Goal: Information Seeking & Learning: Learn about a topic

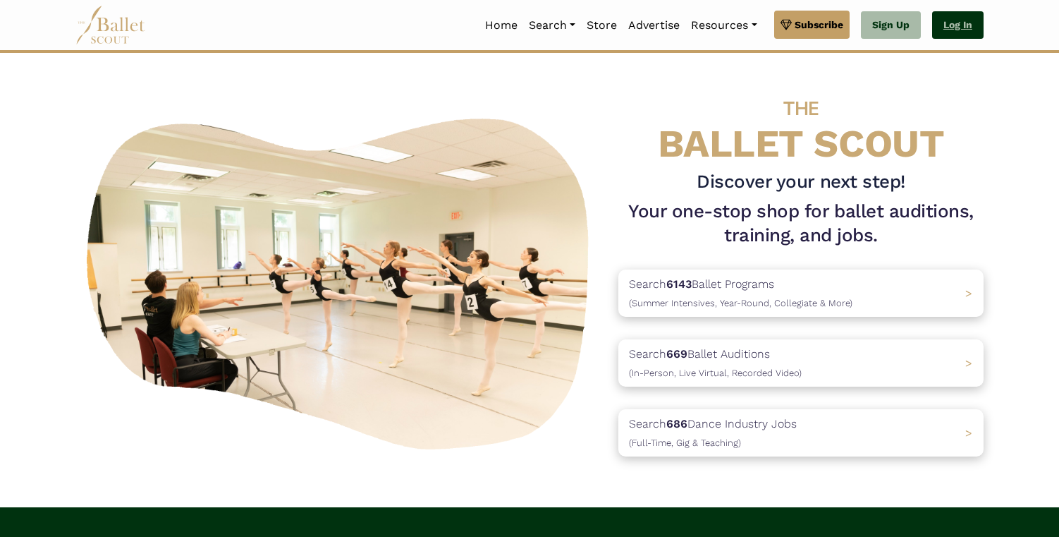
click at [948, 23] on link "Log In" at bounding box center [957, 25] width 51 height 28
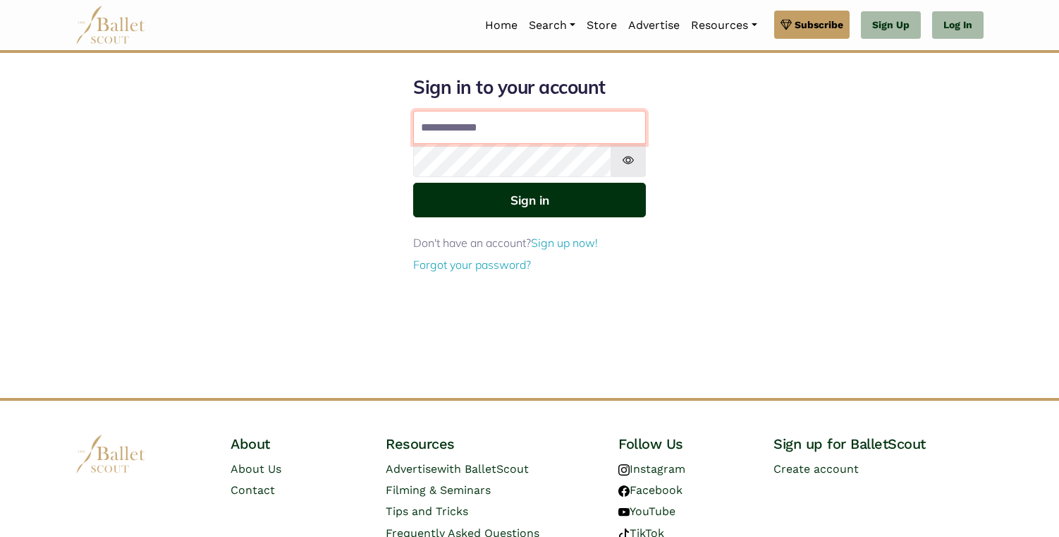
type input "**********"
click at [555, 191] on button "Sign in" at bounding box center [529, 200] width 233 height 35
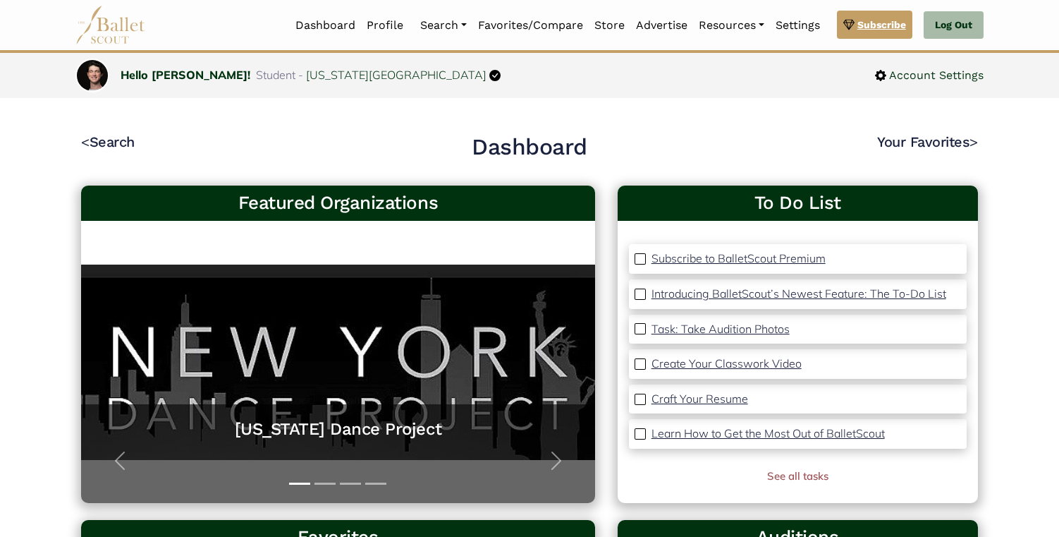
click at [858, 33] on link "Subscribe" at bounding box center [874, 25] width 75 height 28
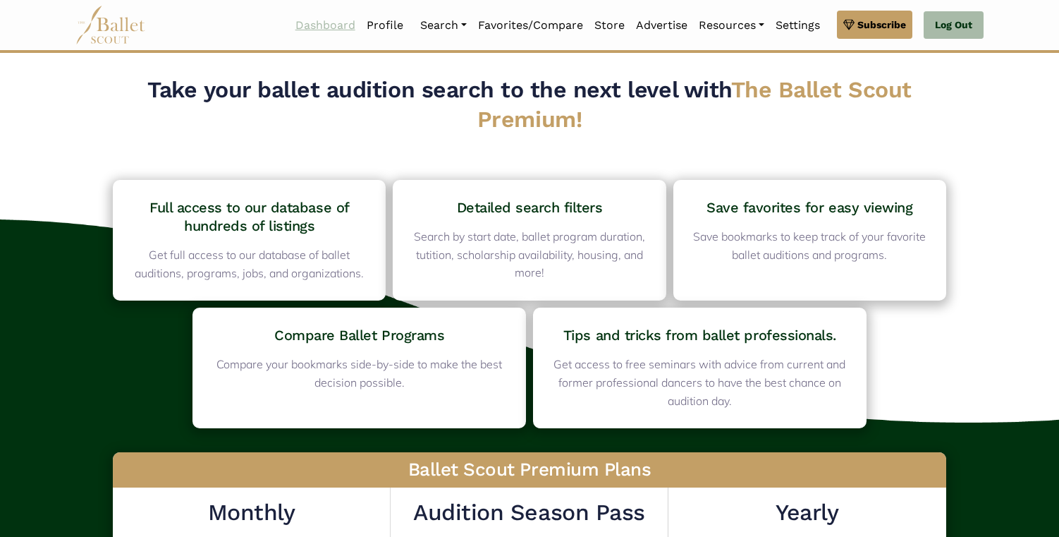
click at [312, 30] on link "Dashboard" at bounding box center [325, 26] width 71 height 30
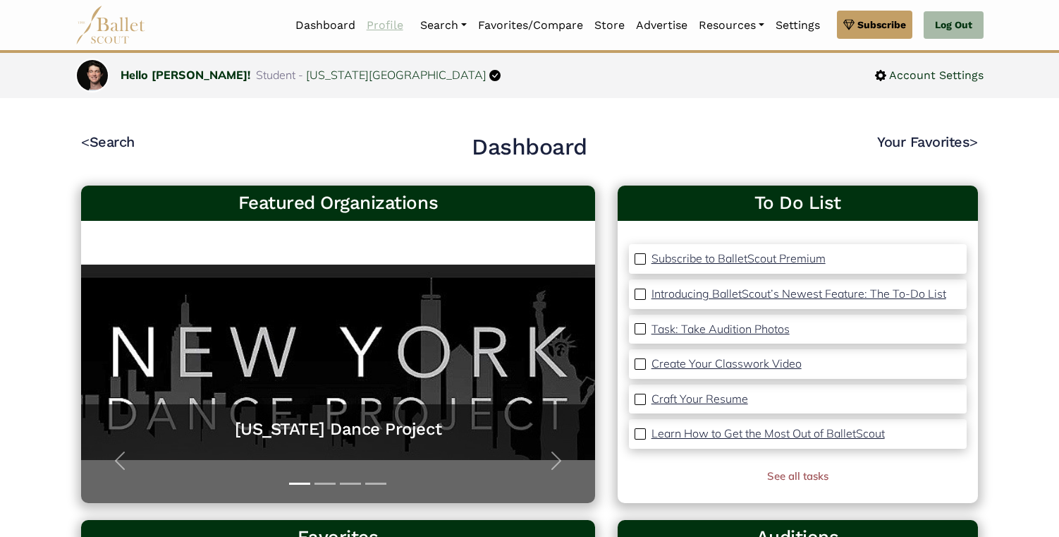
click at [377, 25] on link "Profile" at bounding box center [385, 26] width 48 height 30
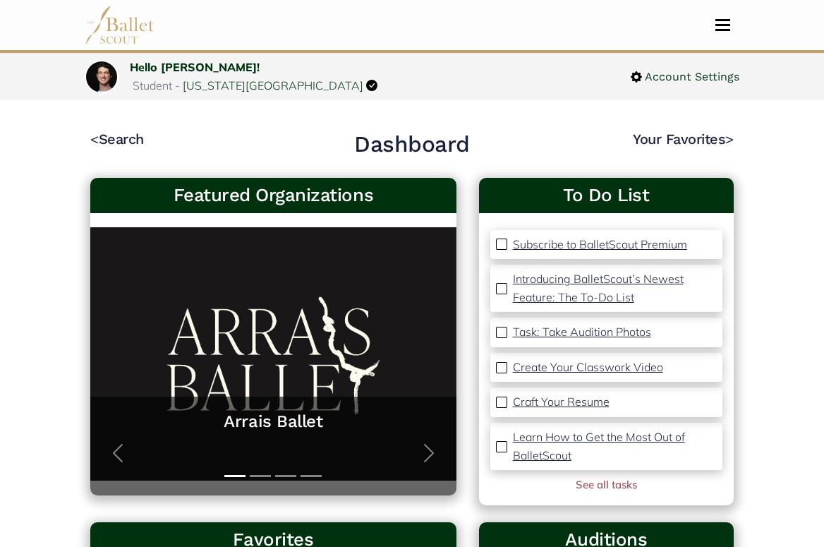
click at [589, 245] on p "Subscribe to BalletScout Premium" at bounding box center [600, 244] width 174 height 14
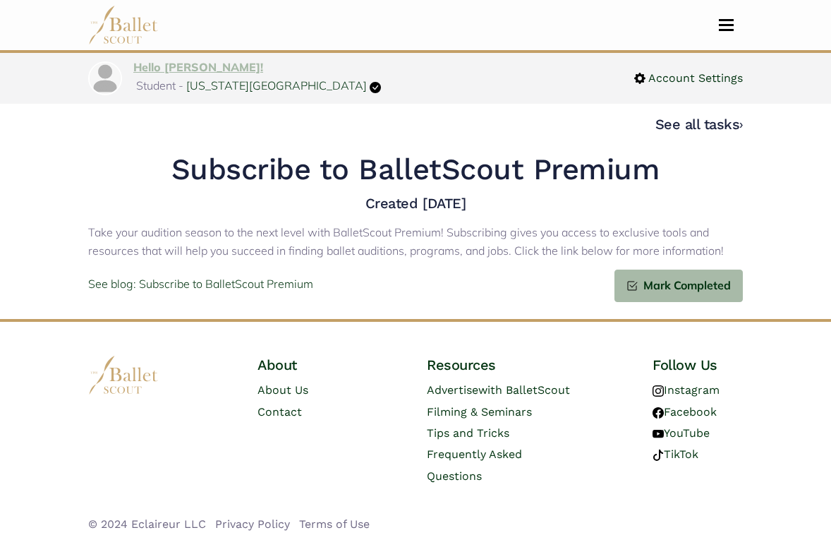
click at [164, 74] on link "Hello [PERSON_NAME]!" at bounding box center [198, 67] width 130 height 14
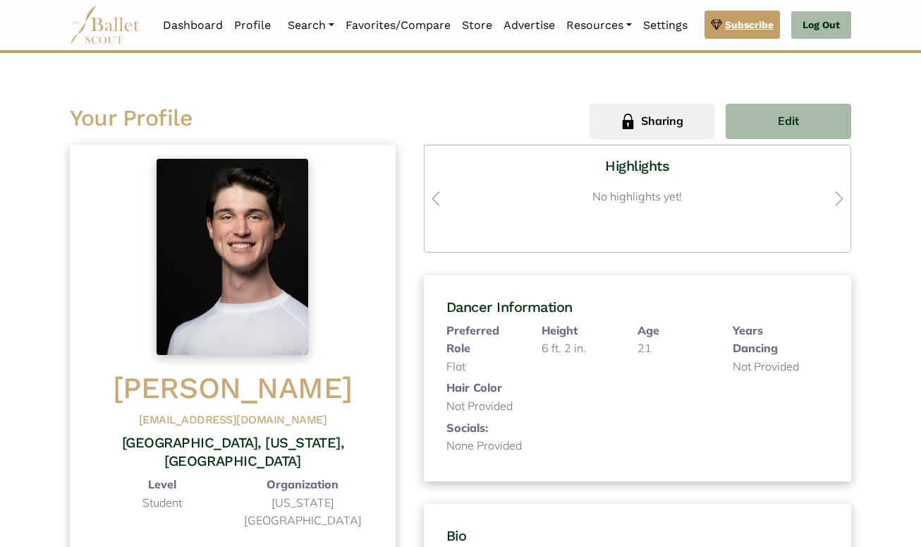
click at [759, 34] on link "Subscribe" at bounding box center [742, 25] width 75 height 28
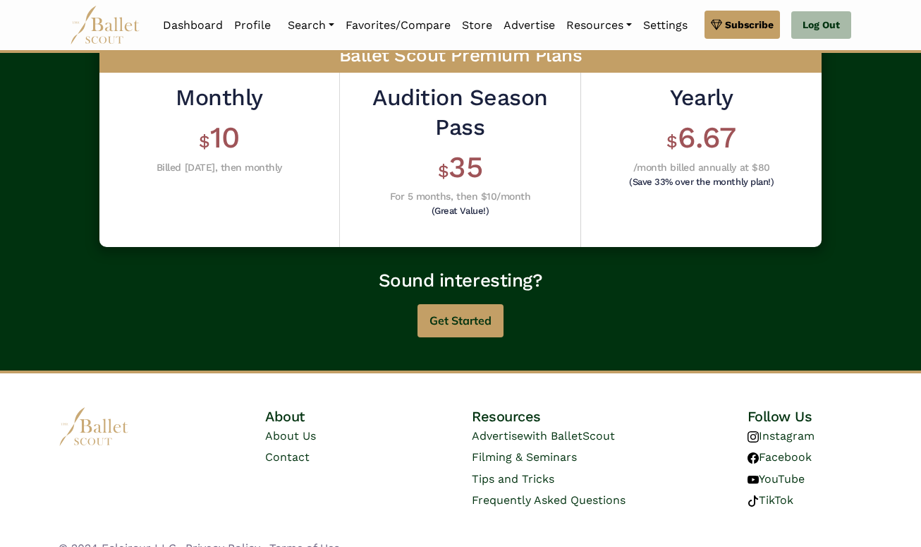
scroll to position [456, 0]
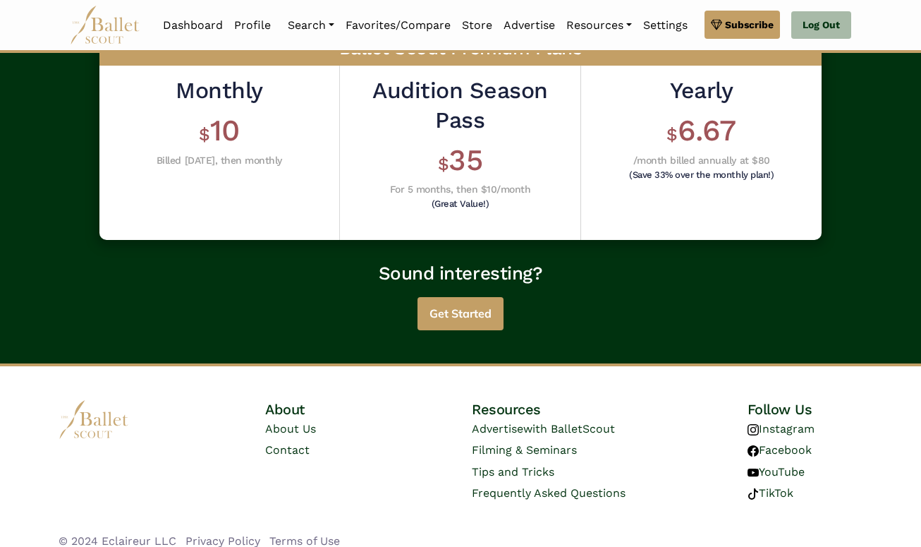
click at [484, 311] on button "Get Started" at bounding box center [461, 313] width 86 height 33
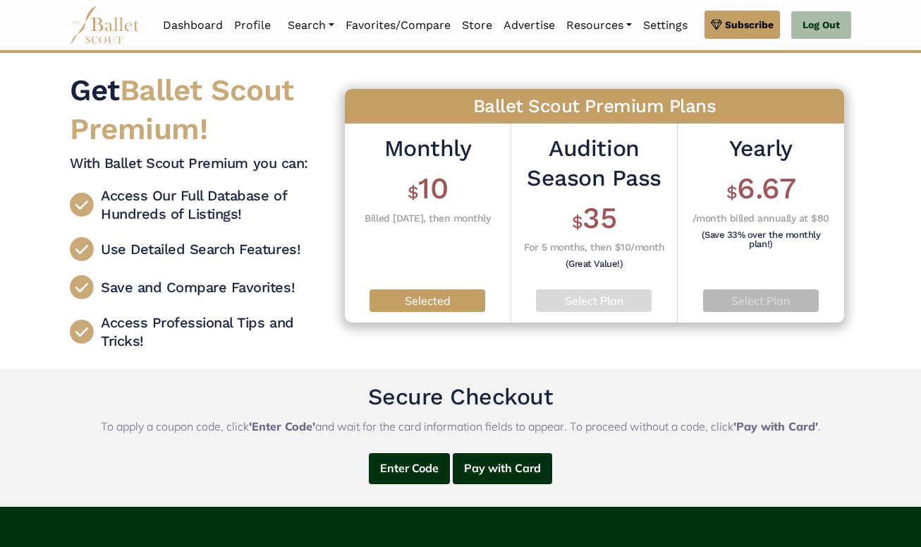
click at [736, 310] on p "Select Plan" at bounding box center [761, 301] width 94 height 18
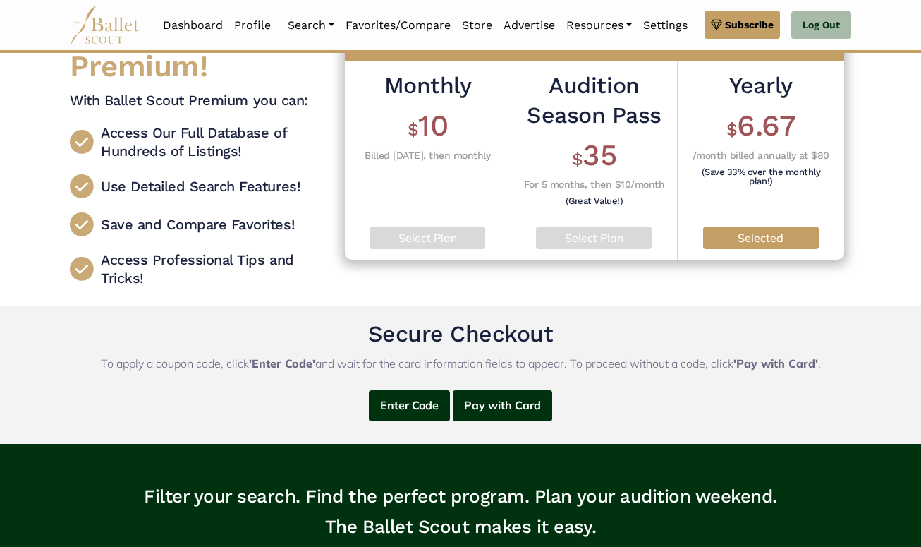
scroll to position [123, 0]
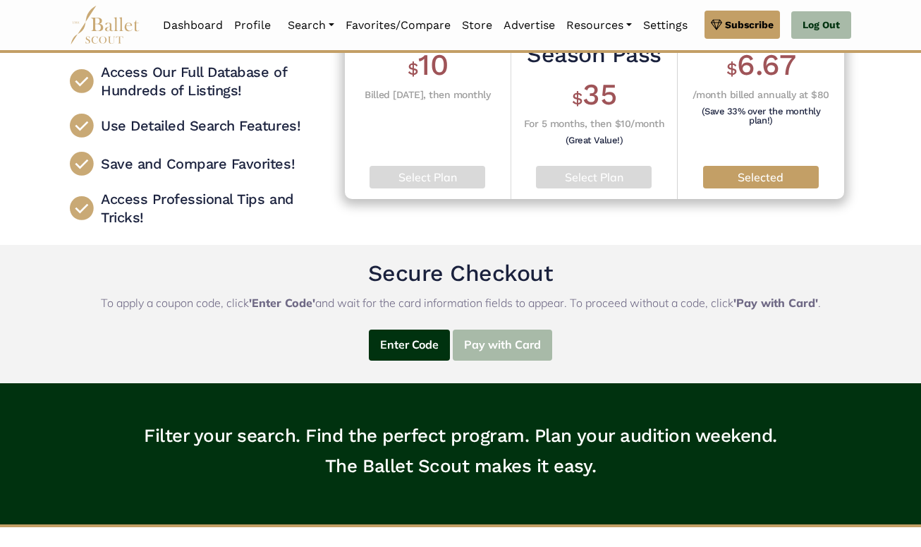
click at [487, 361] on button "Pay with Card" at bounding box center [502, 345] width 99 height 32
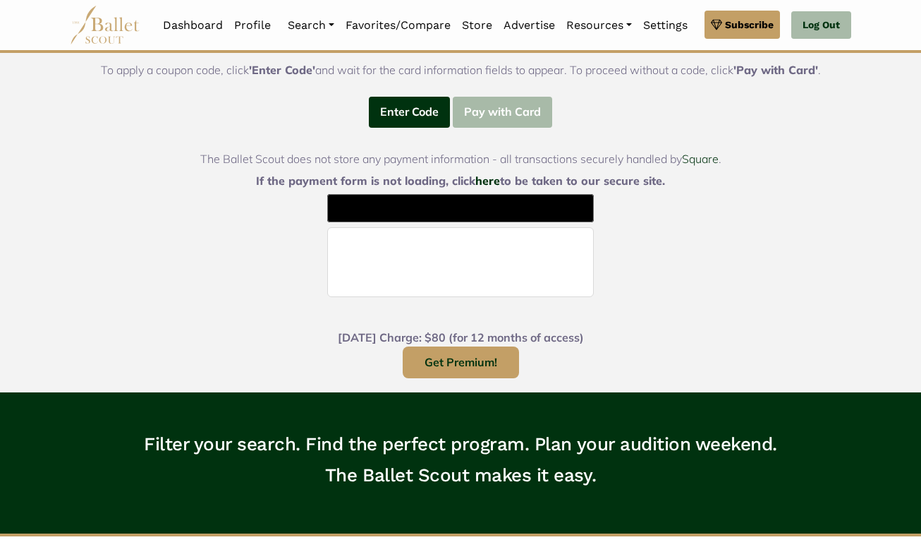
scroll to position [367, 0]
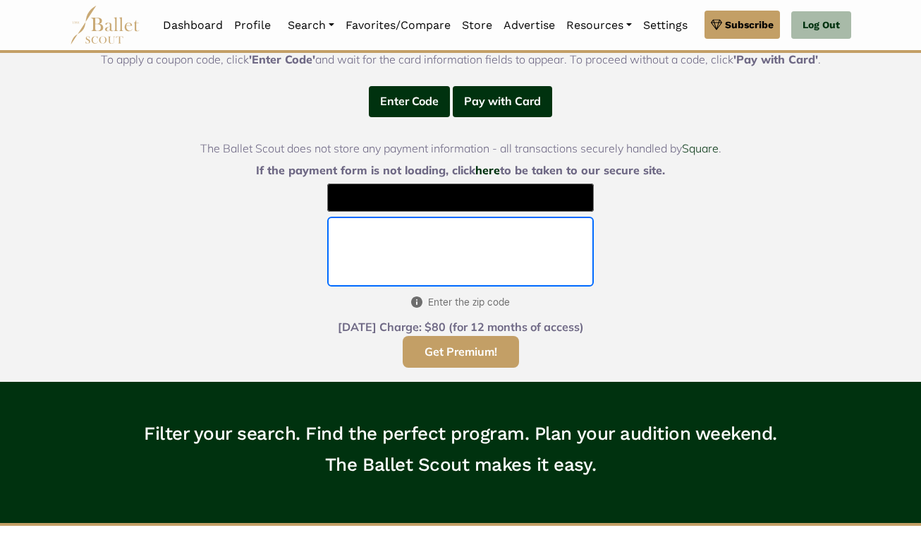
click at [500, 360] on button "Get Premium!" at bounding box center [461, 352] width 116 height 32
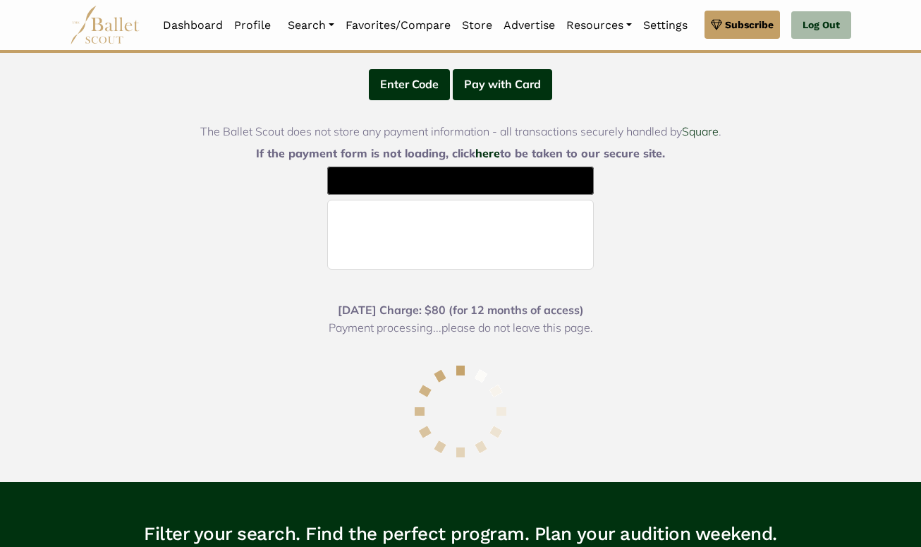
scroll to position [388, 0]
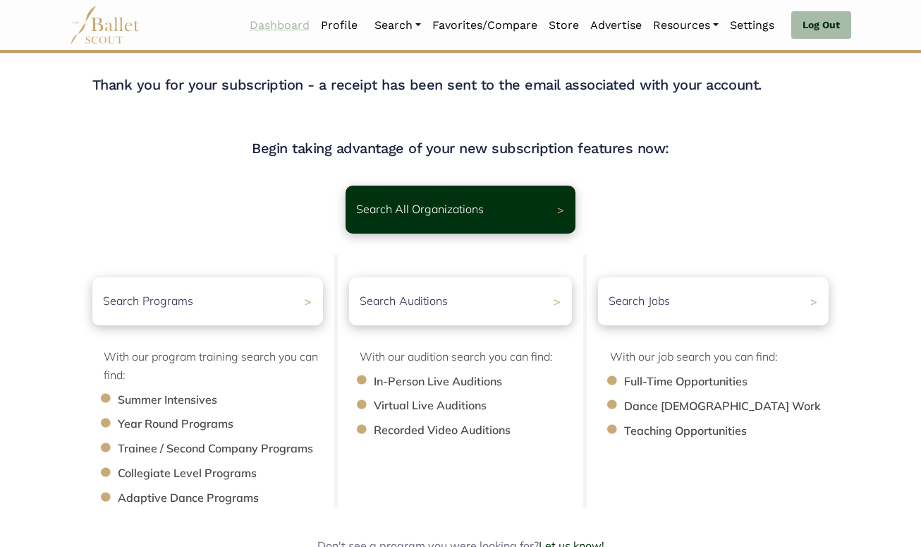
click at [253, 26] on link "Dashboard" at bounding box center [279, 26] width 71 height 30
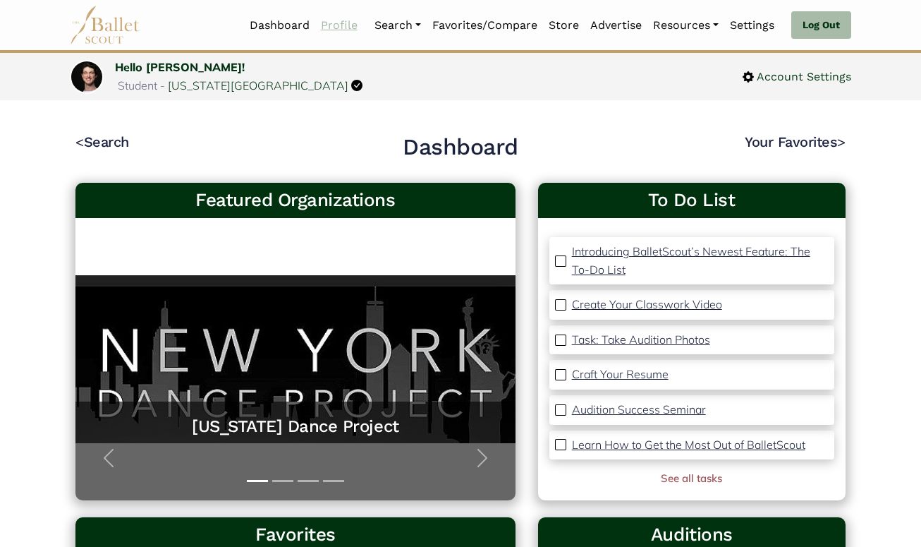
click at [322, 31] on link "Profile" at bounding box center [339, 26] width 48 height 30
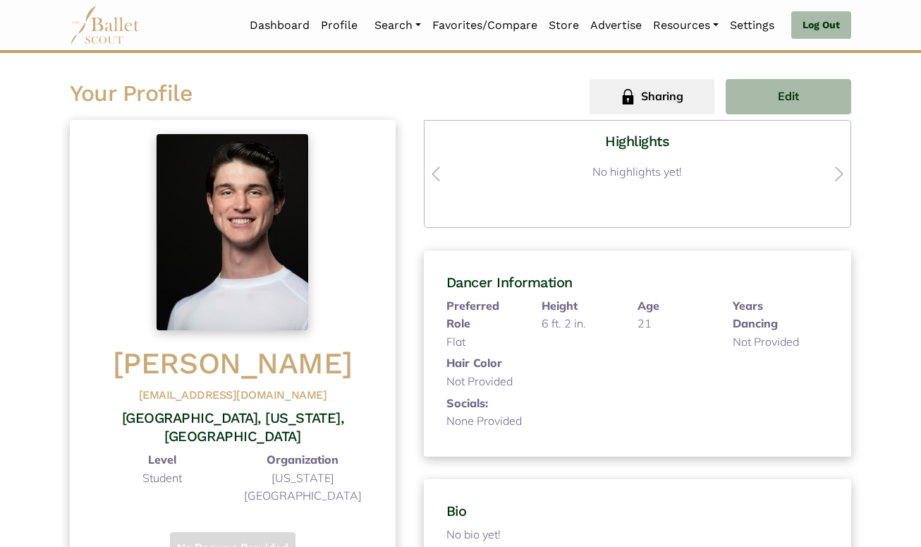
scroll to position [39, 0]
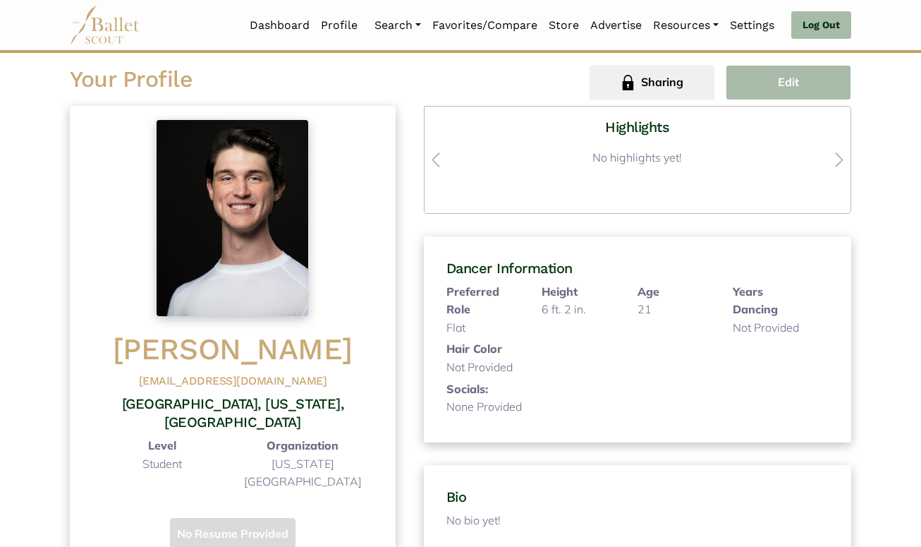
click at [738, 84] on button "Edit" at bounding box center [789, 82] width 126 height 35
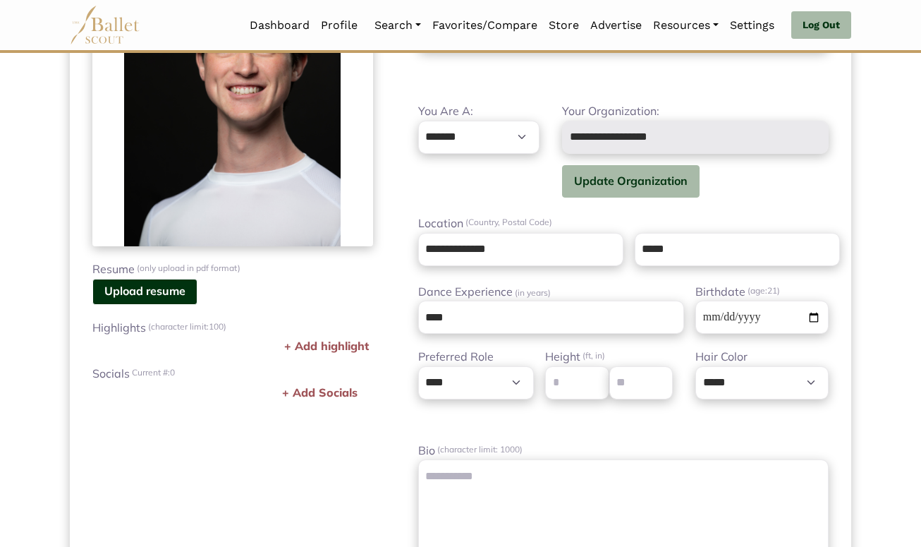
scroll to position [264, 0]
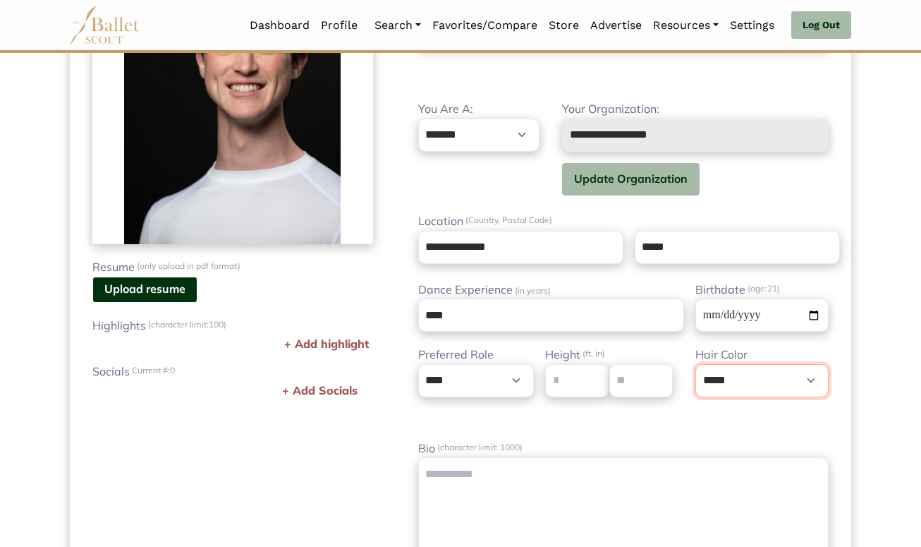
click at [778, 386] on select "**********" at bounding box center [761, 380] width 133 height 33
select select "**"
click at [695, 364] on select "**********" at bounding box center [761, 380] width 133 height 33
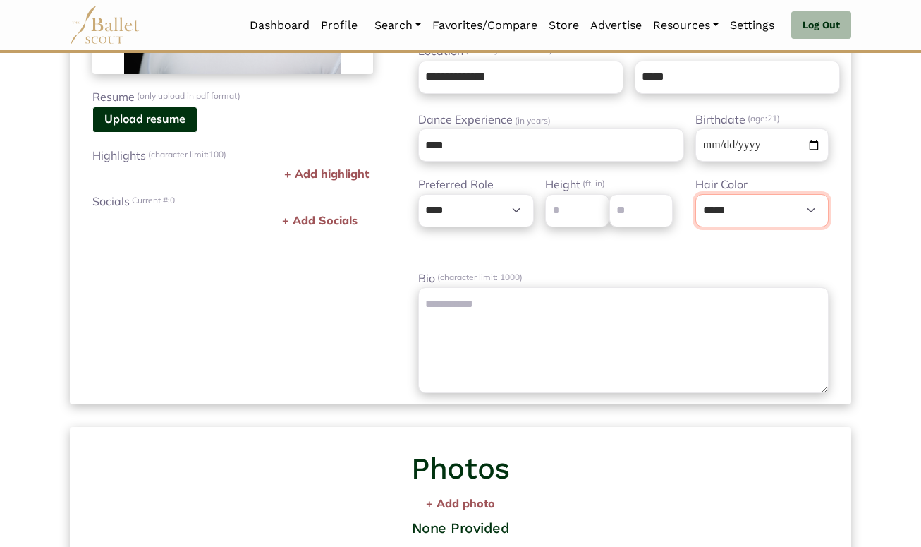
scroll to position [430, 0]
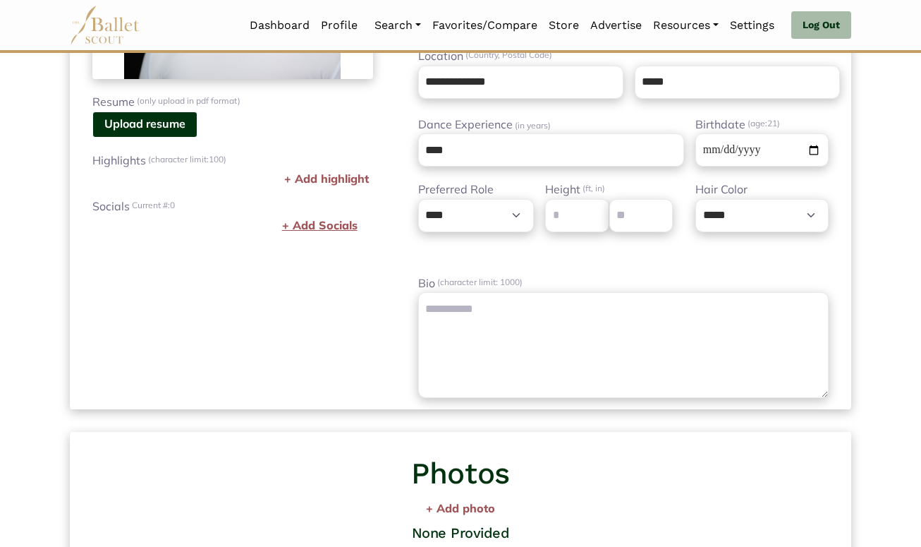
click at [332, 220] on button "+ Add Socials" at bounding box center [320, 226] width 84 height 20
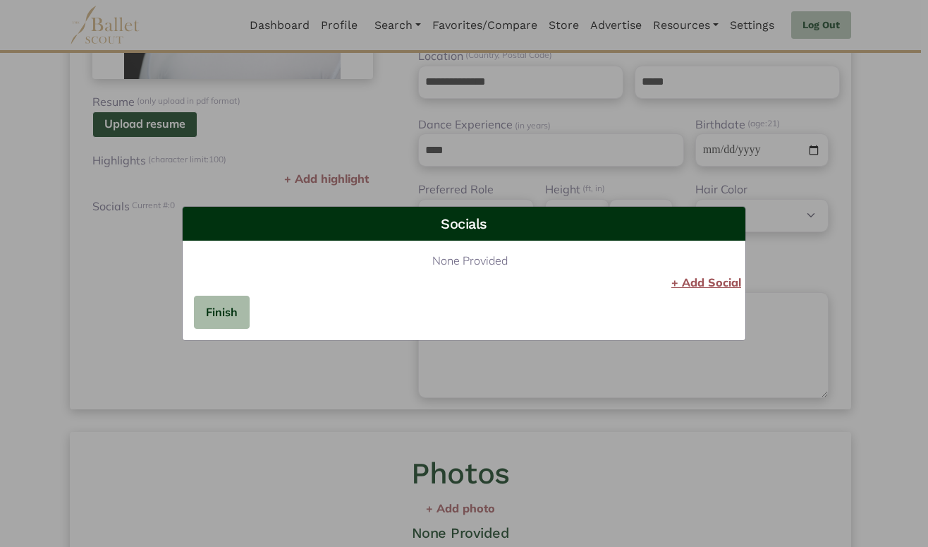
click at [721, 283] on button "+ Add Social" at bounding box center [706, 283] width 78 height 20
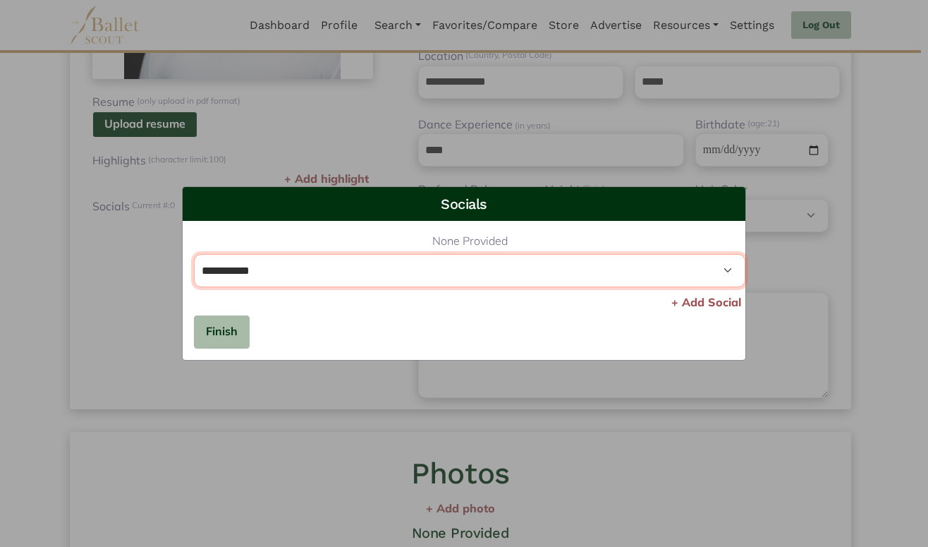
click at [595, 268] on select "**********" at bounding box center [470, 270] width 552 height 33
click select "**********" at bounding box center [470, 270] width 552 height 33
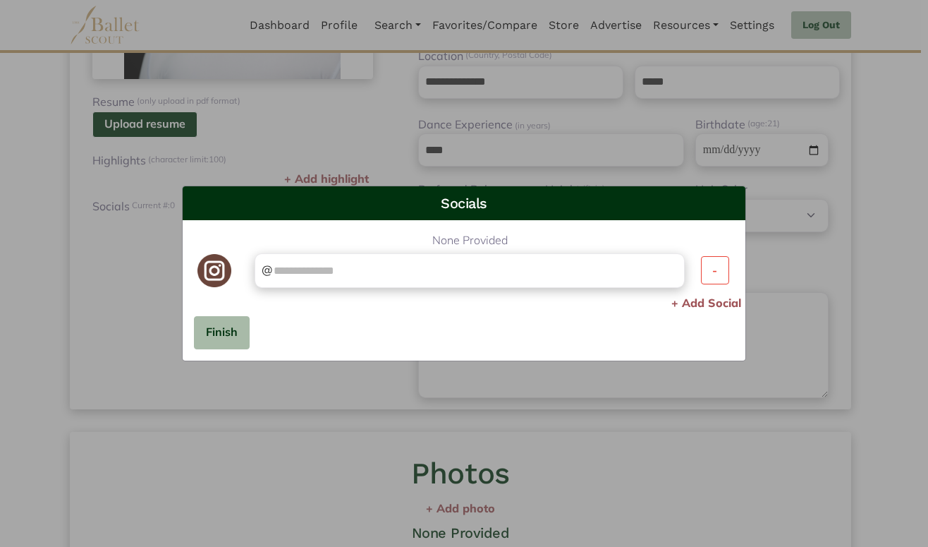
click at [494, 281] on div "@" at bounding box center [470, 270] width 431 height 35
click at [471, 271] on input "text" at bounding box center [474, 271] width 405 height 20
type input "**********"
click at [233, 330] on button "Finish" at bounding box center [222, 332] width 56 height 33
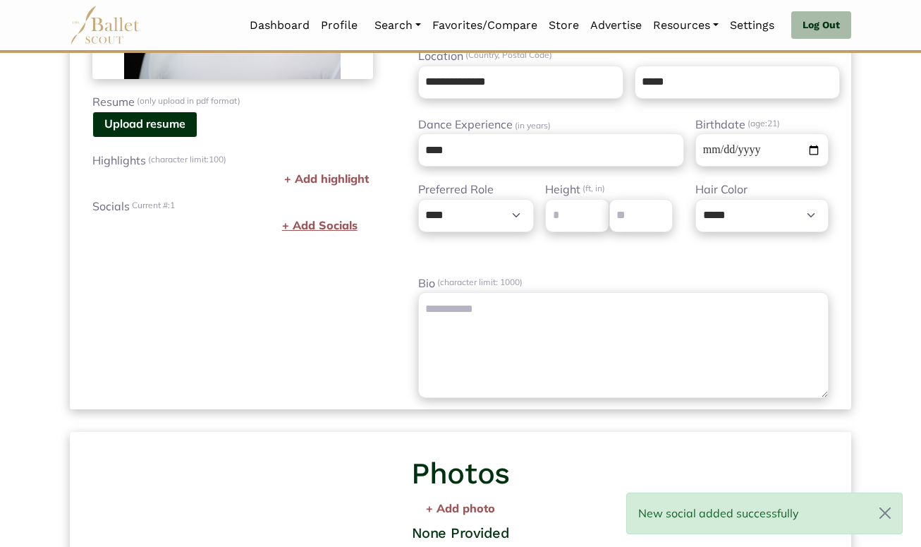
click at [336, 226] on button "+ Add Socials" at bounding box center [320, 226] width 84 height 20
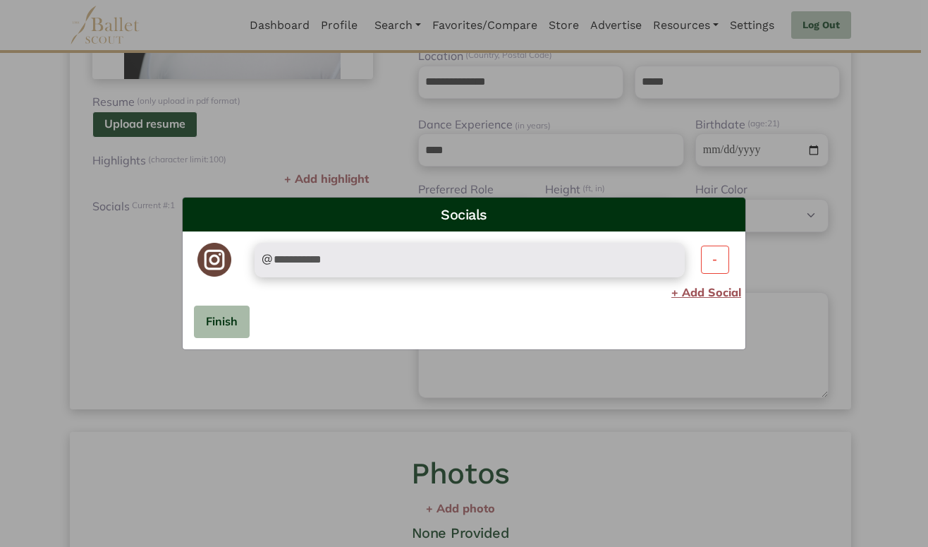
click at [708, 291] on button "+ Add Social" at bounding box center [706, 293] width 78 height 20
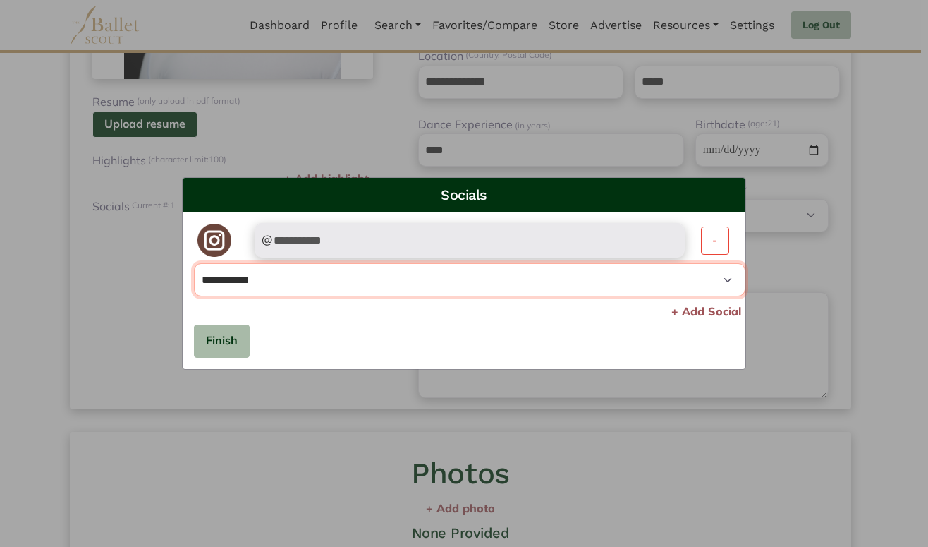
click at [561, 285] on select "**********" at bounding box center [470, 279] width 552 height 33
click select "**********" at bounding box center [470, 279] width 552 height 33
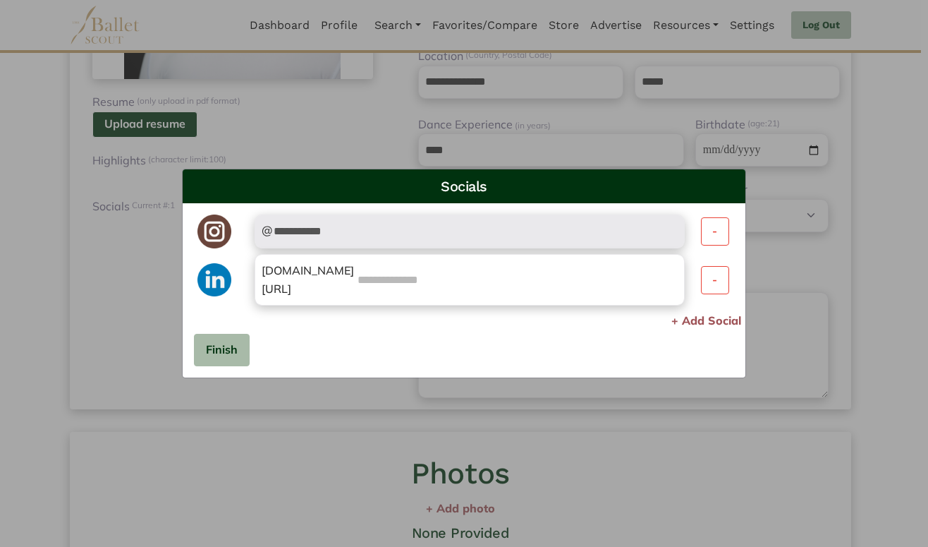
click at [401, 286] on input "text" at bounding box center [517, 280] width 322 height 36
type input "**********"
click at [411, 308] on div "**********" at bounding box center [464, 262] width 563 height 119
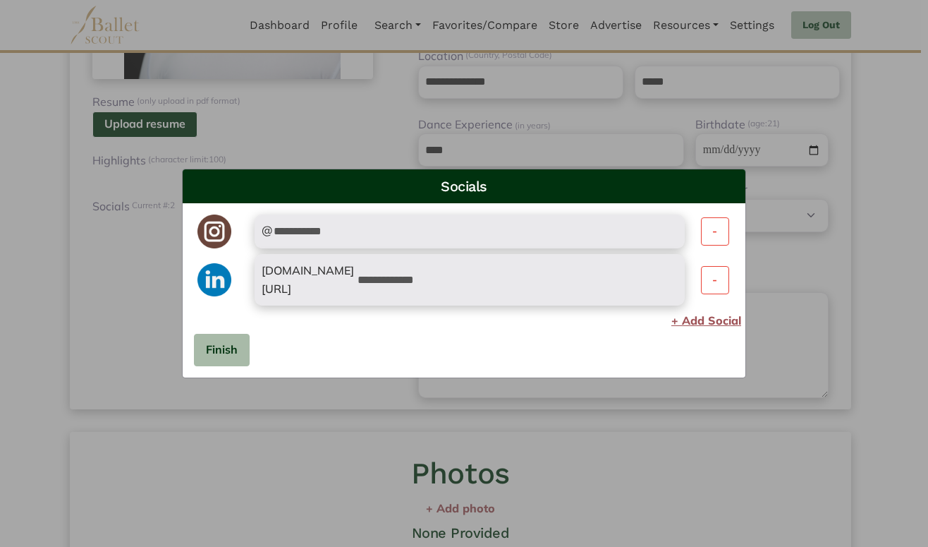
click at [707, 311] on button "+ Add Social" at bounding box center [706, 321] width 78 height 20
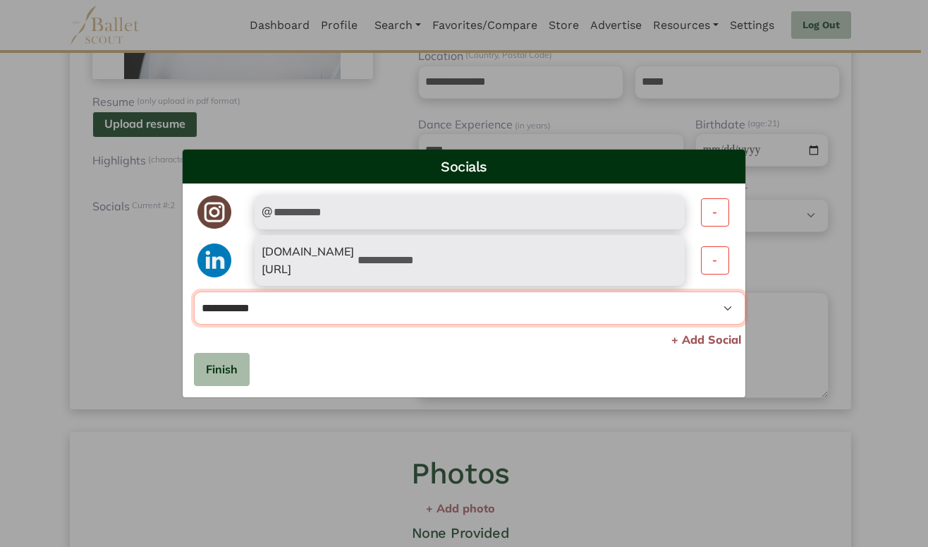
click at [689, 292] on select "**********" at bounding box center [470, 307] width 552 height 33
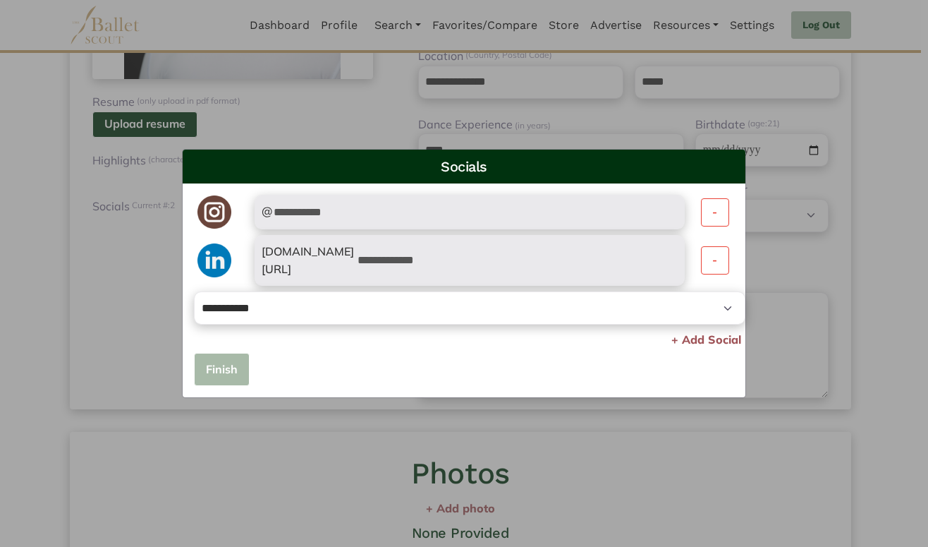
click at [231, 364] on button "Finish" at bounding box center [222, 369] width 56 height 33
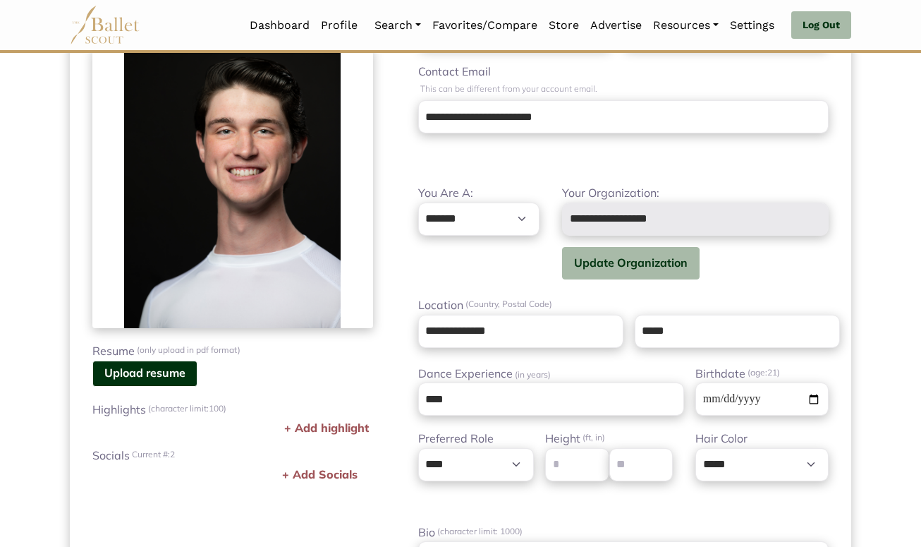
scroll to position [180, 0]
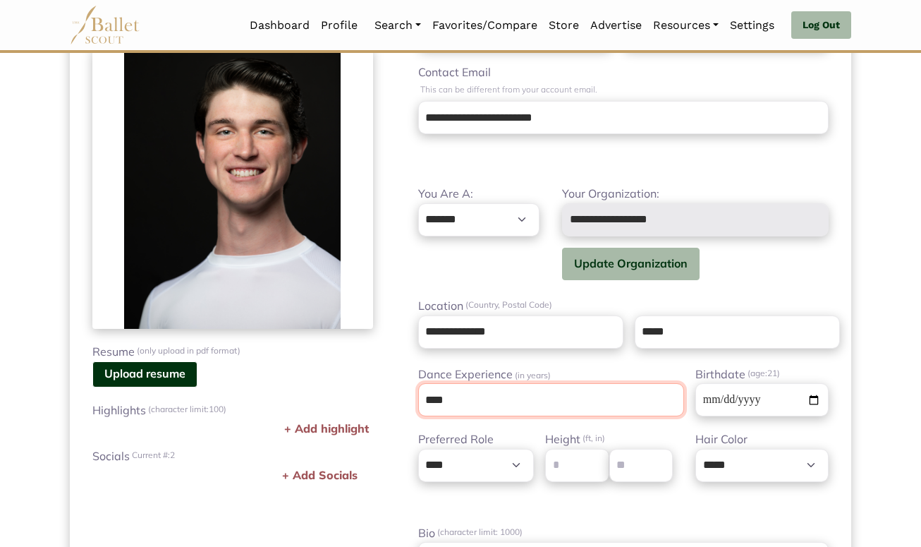
click at [488, 399] on input "****" at bounding box center [551, 399] width 267 height 33
type input "*"
type input "**"
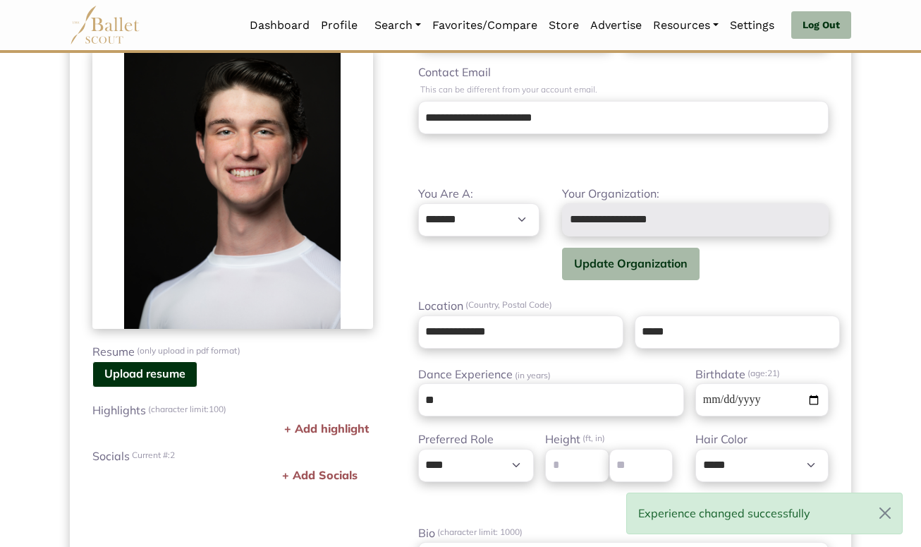
click at [379, 410] on div "Profile Photo Upload photo Resume (only upload in pdf format) Upload resume Rem…" at bounding box center [233, 324] width 326 height 650
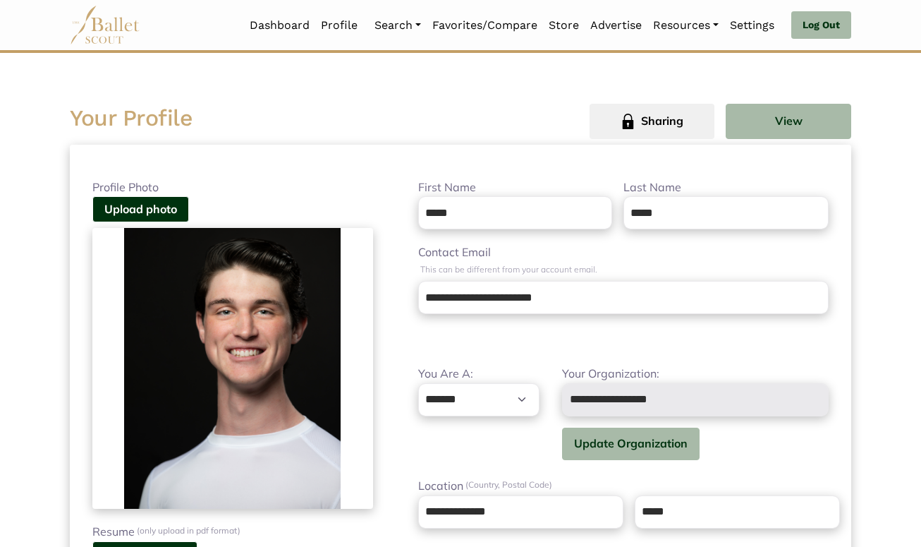
scroll to position [13, 0]
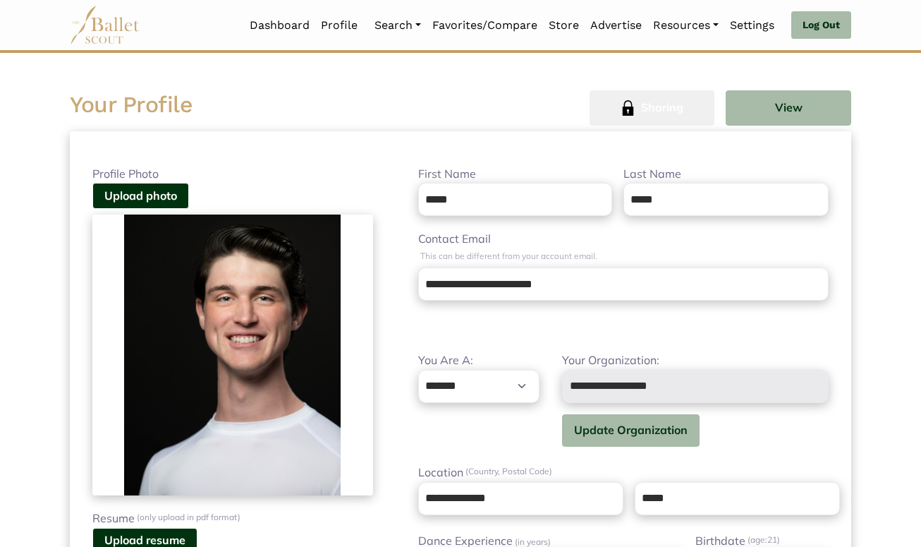
click at [658, 116] on span "Sharing" at bounding box center [662, 108] width 42 height 18
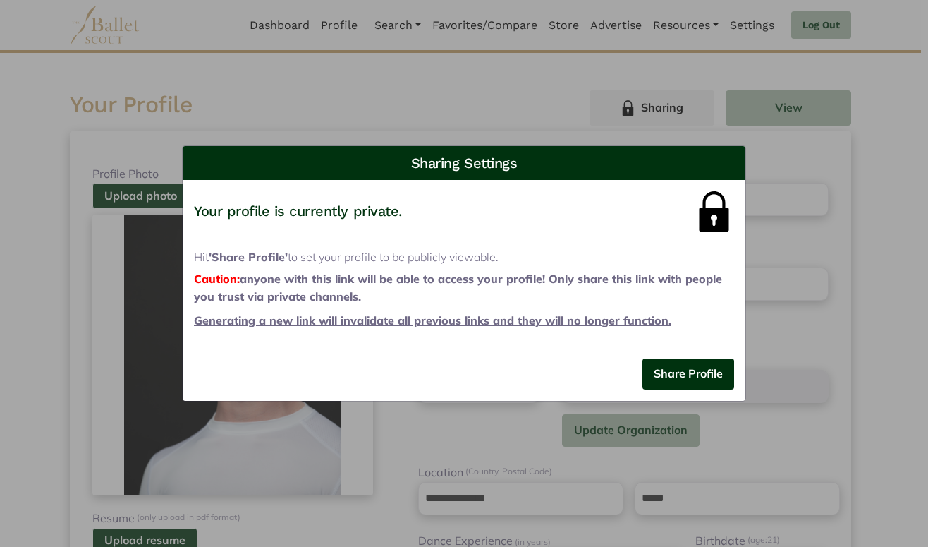
click at [772, 239] on div "Sharing Settings Share your profile via copying the link below: https://ballets…" at bounding box center [464, 273] width 928 height 547
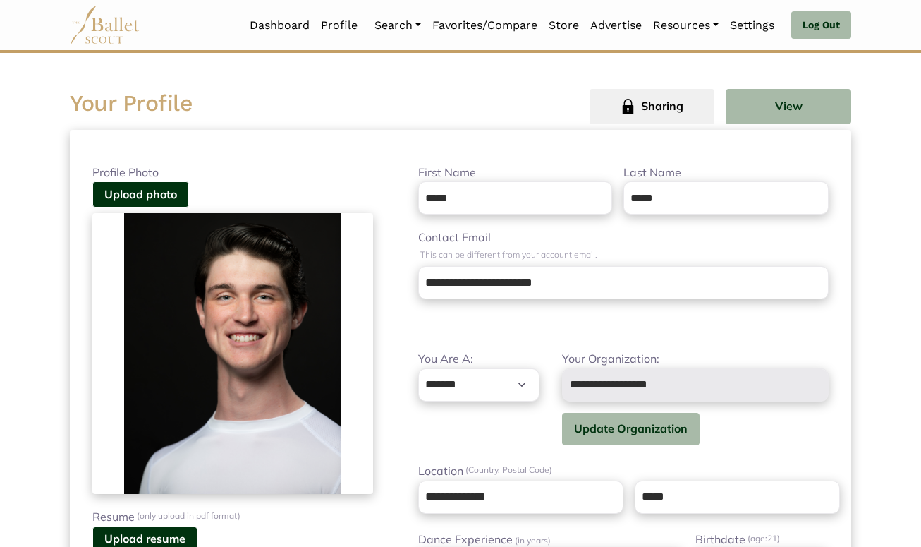
scroll to position [14, 0]
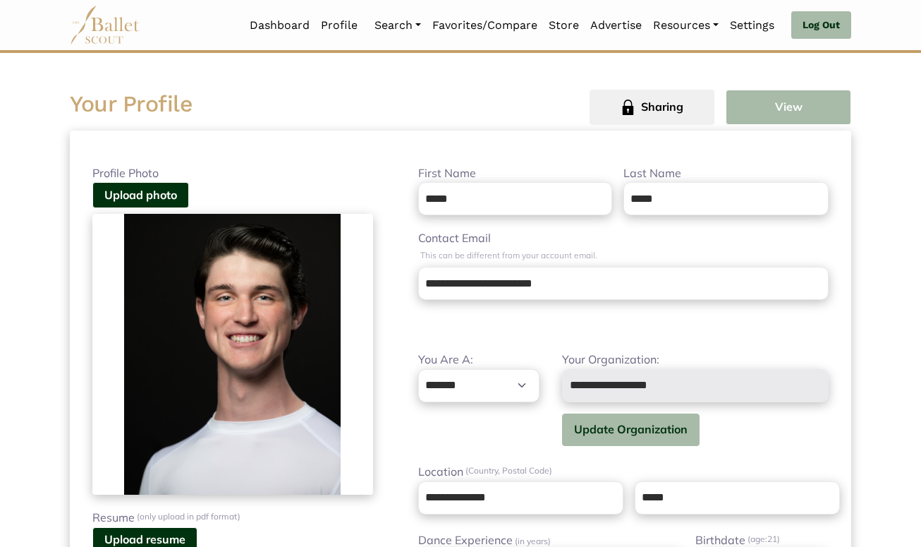
click at [757, 103] on button "View" at bounding box center [789, 107] width 126 height 35
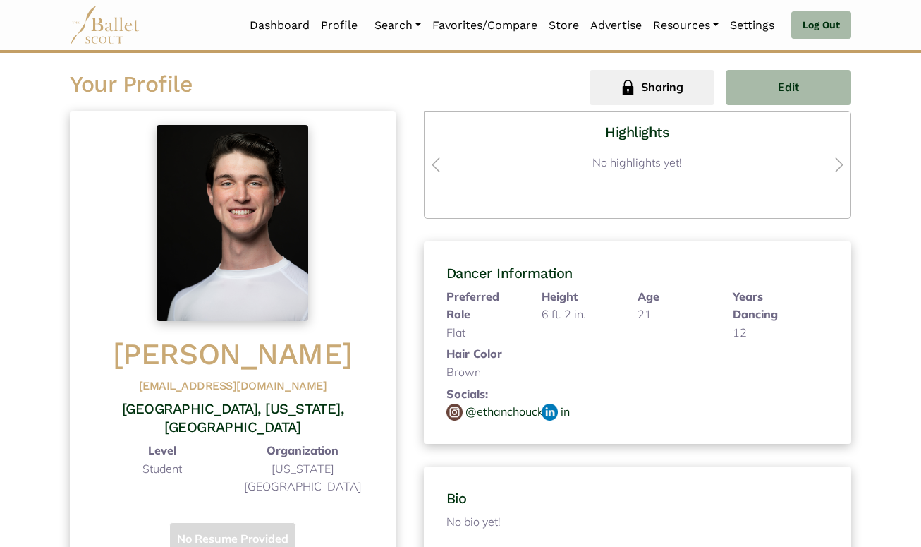
scroll to position [39, 0]
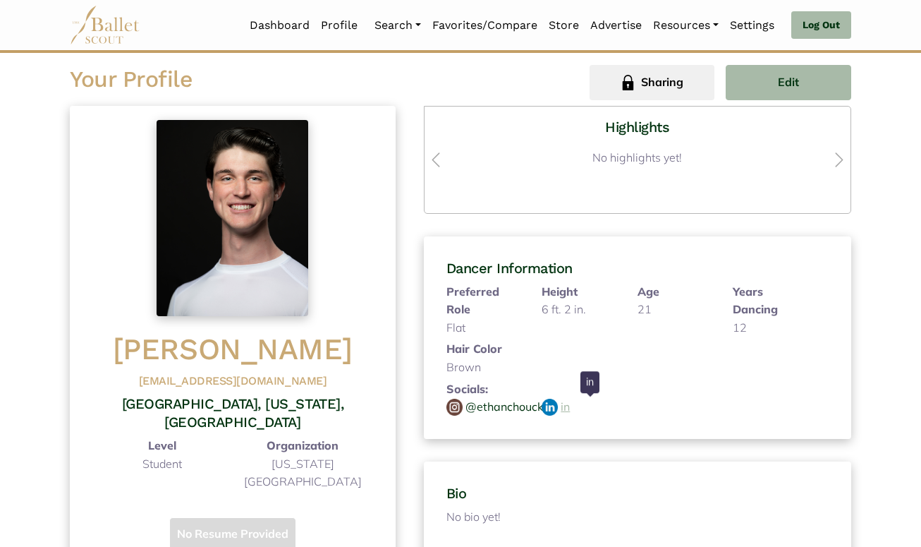
click at [568, 406] on link "in" at bounding box center [565, 407] width 9 height 18
click at [511, 403] on link "@ethanchouck" at bounding box center [504, 407] width 78 height 18
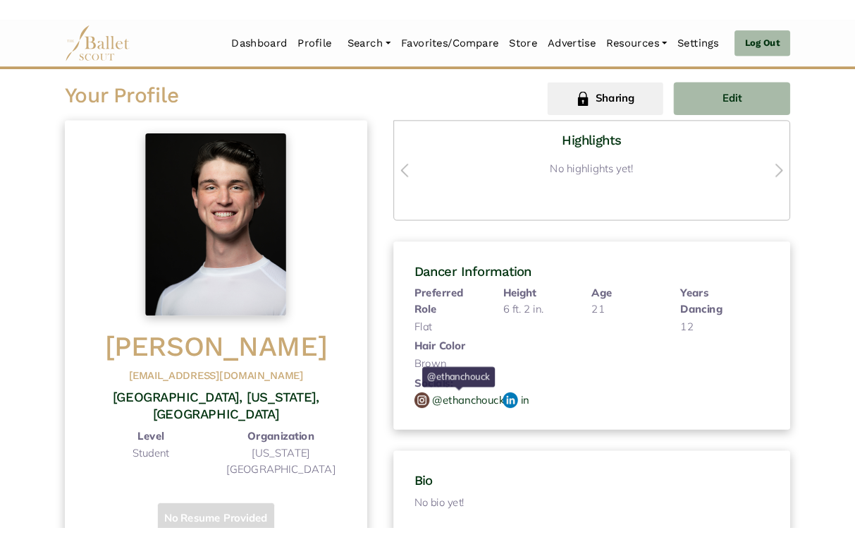
scroll to position [36, 0]
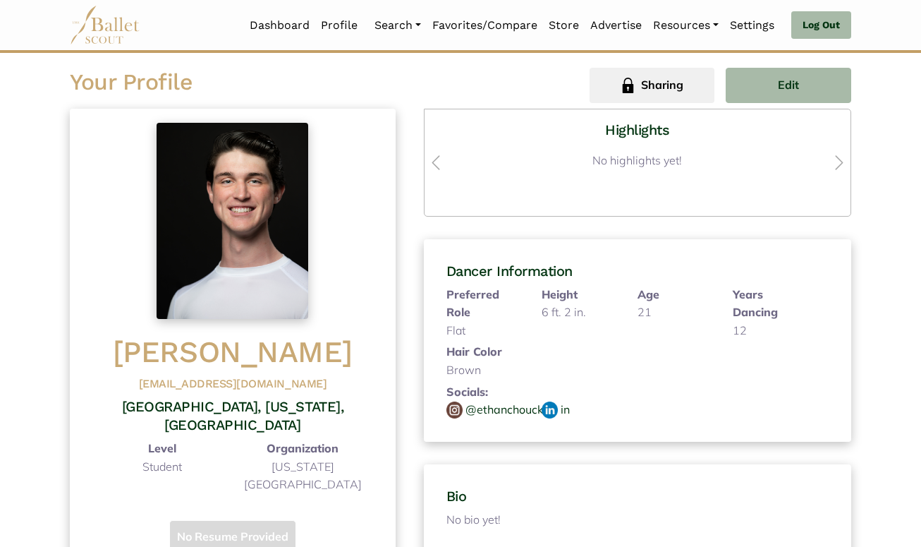
click at [567, 249] on div "Dancer Information Preferred Role Flat Height 6 ft. 2 in. Age 21 Years Dancing …" at bounding box center [637, 340] width 427 height 202
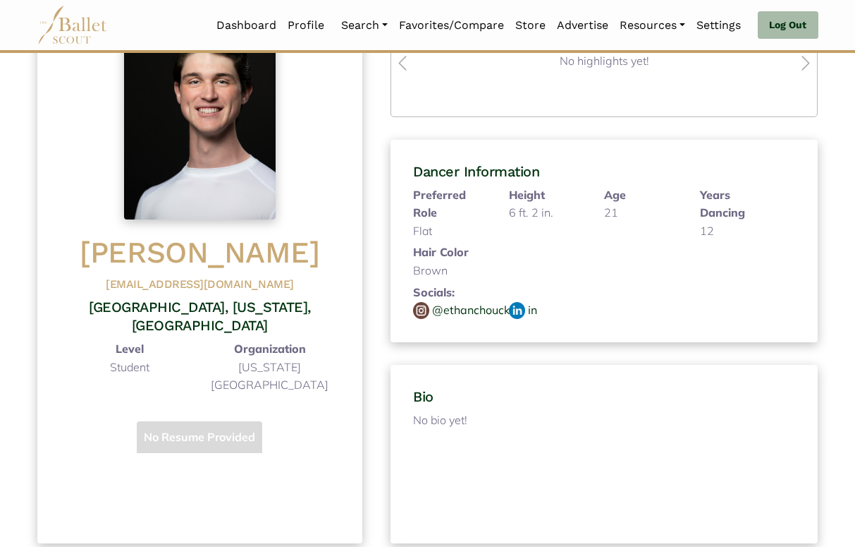
scroll to position [49, 0]
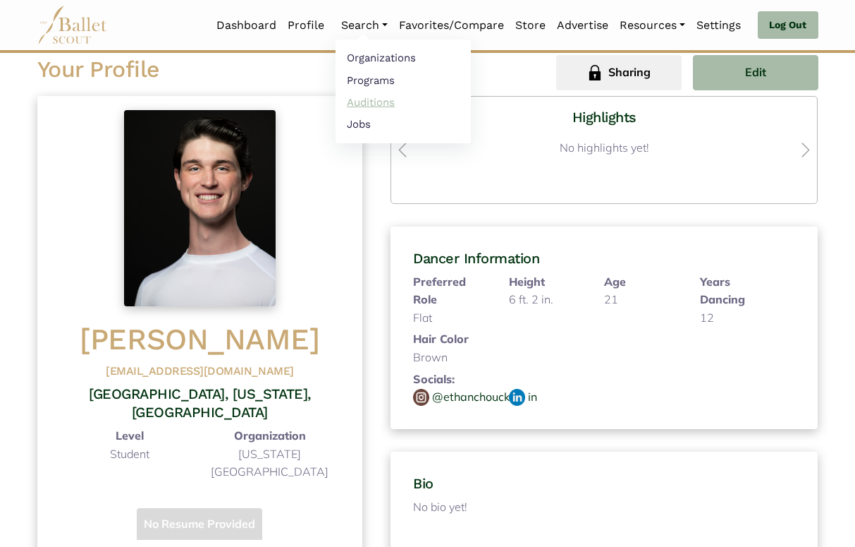
click at [382, 94] on link "Auditions" at bounding box center [403, 102] width 135 height 22
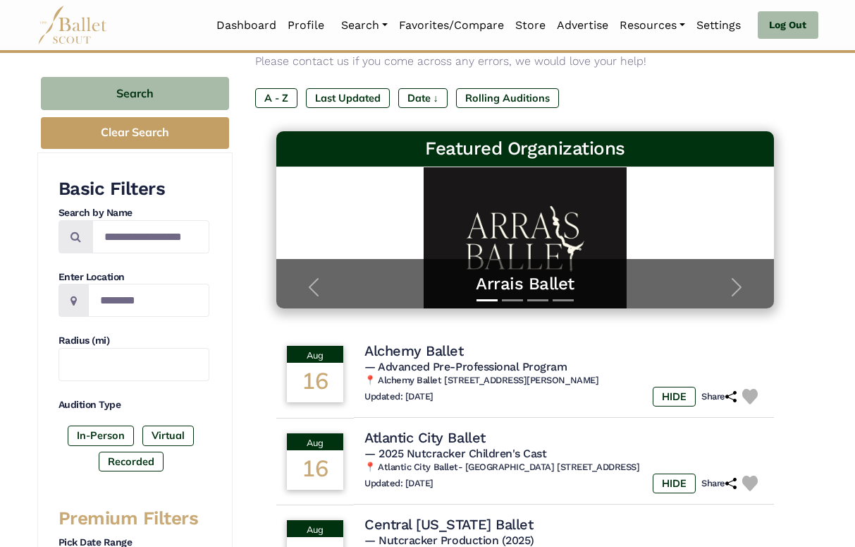
scroll to position [123, 0]
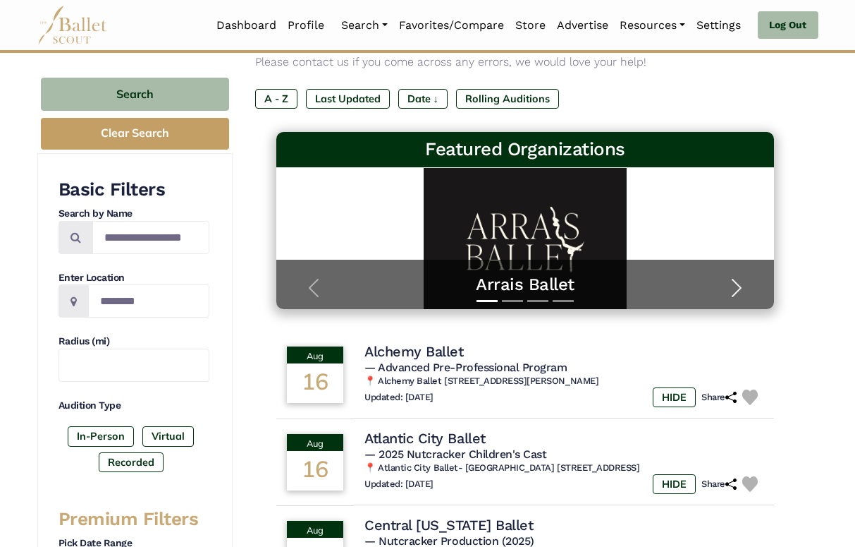
click at [750, 285] on button "Next" at bounding box center [737, 288] width 75 height 42
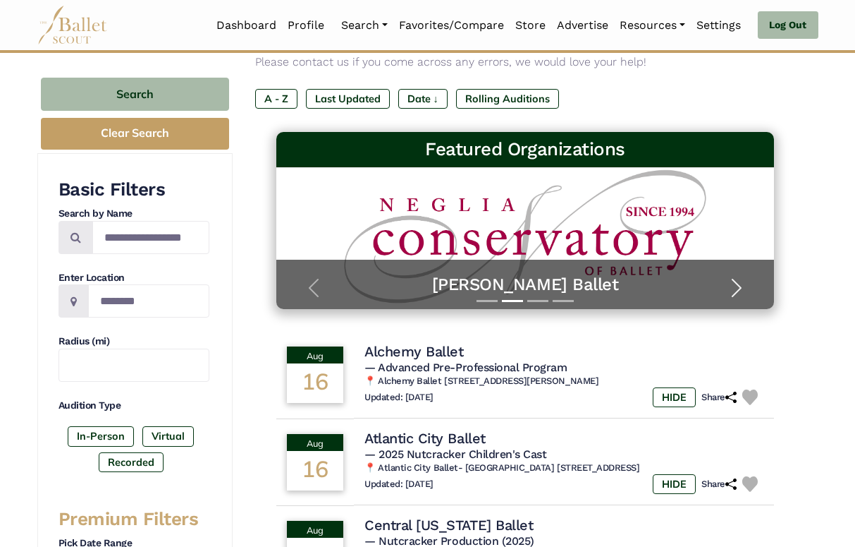
click at [750, 285] on button "Next" at bounding box center [737, 288] width 75 height 42
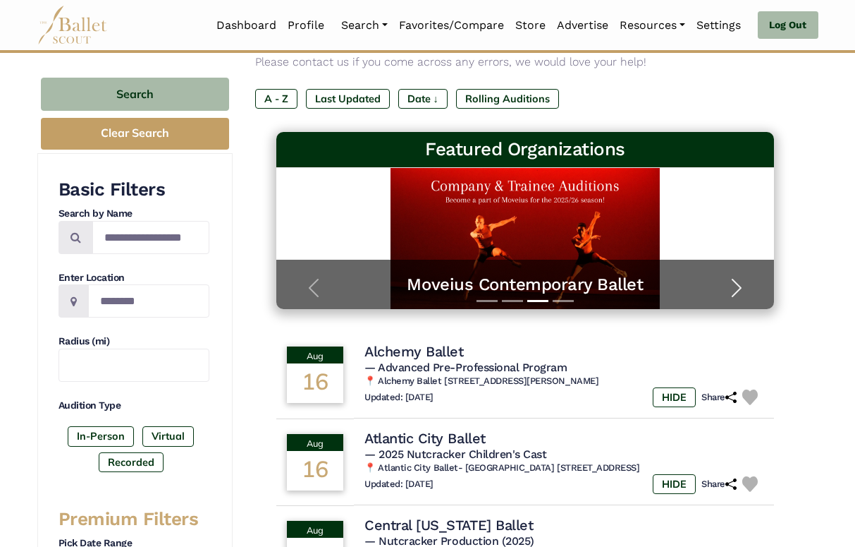
click at [750, 286] on button "Next" at bounding box center [737, 288] width 75 height 42
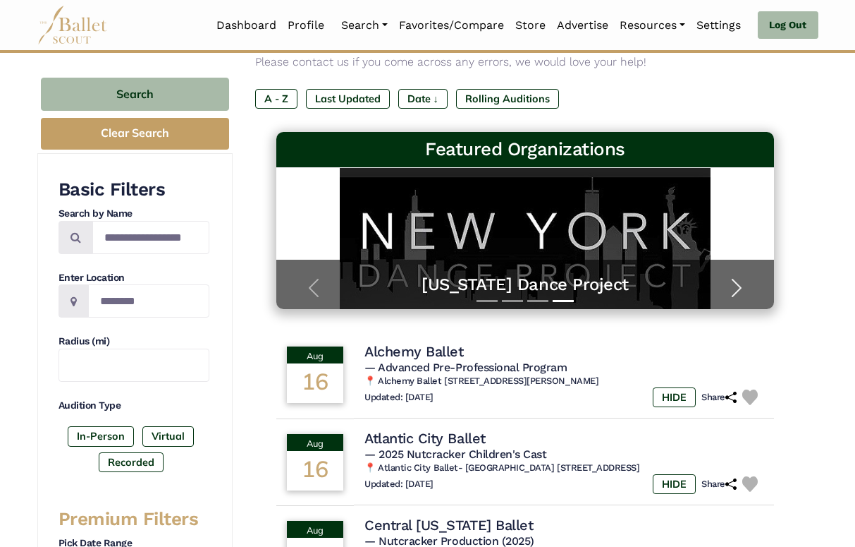
click at [750, 286] on button "Next" at bounding box center [737, 288] width 75 height 42
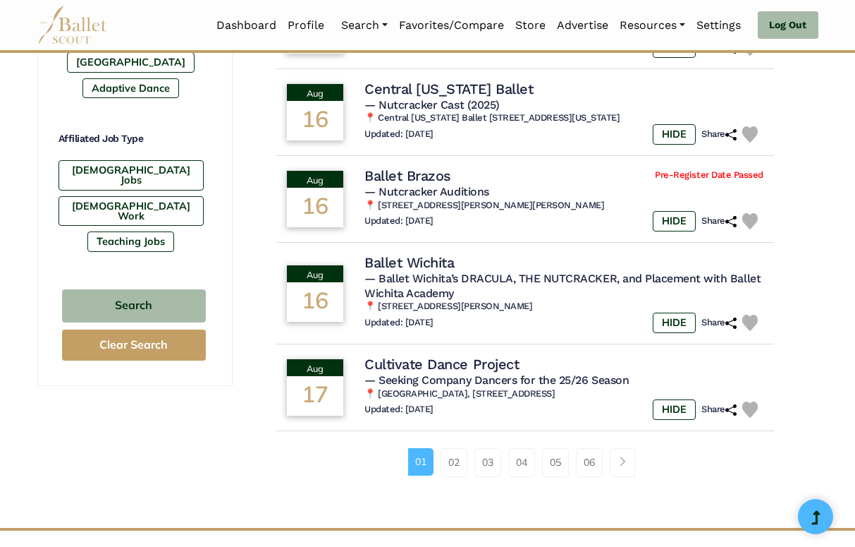
scroll to position [820, 0]
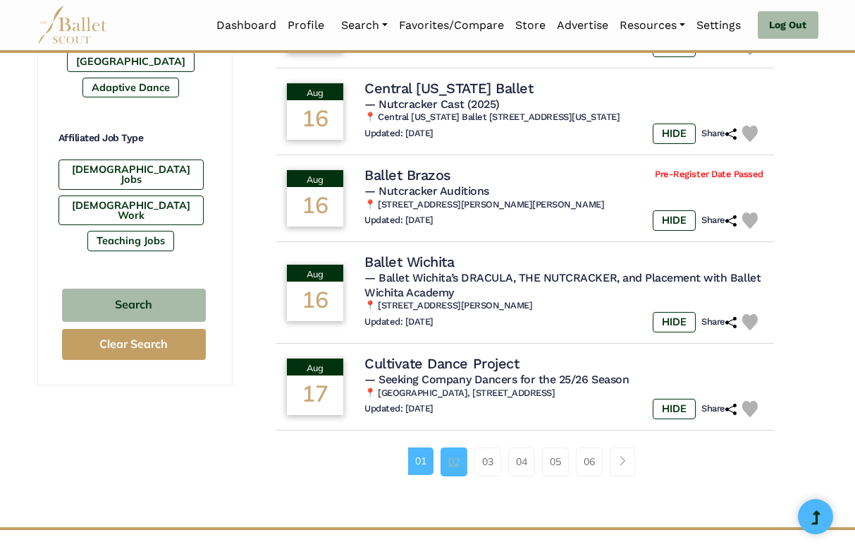
click at [449, 468] on link "02" at bounding box center [454, 461] width 27 height 28
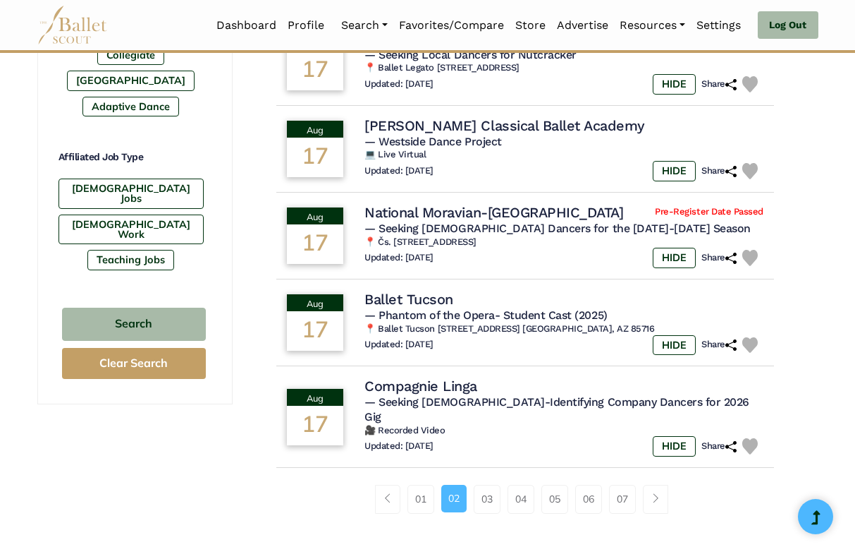
scroll to position [802, 0]
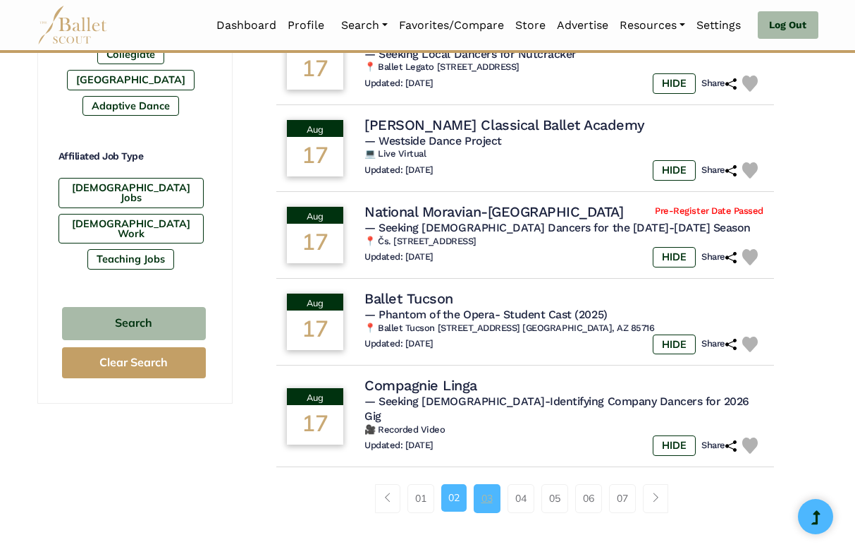
click at [482, 484] on link "03" at bounding box center [487, 498] width 27 height 28
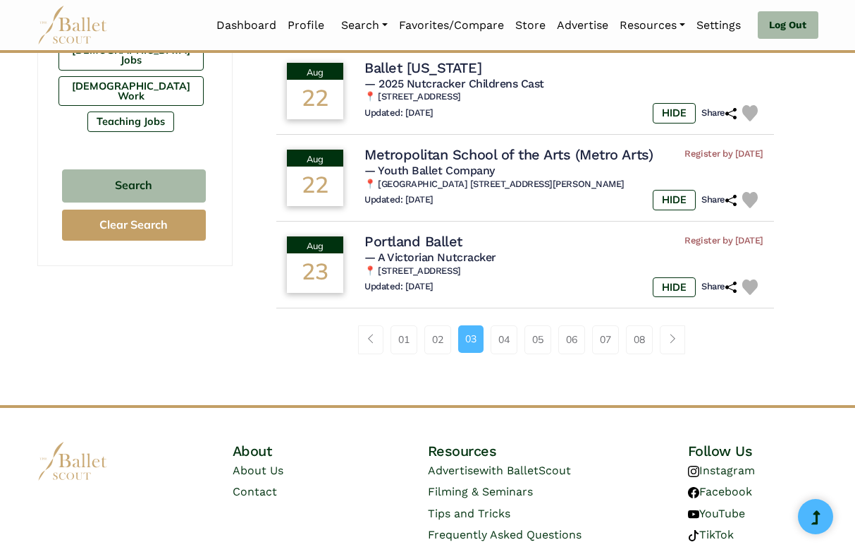
scroll to position [945, 0]
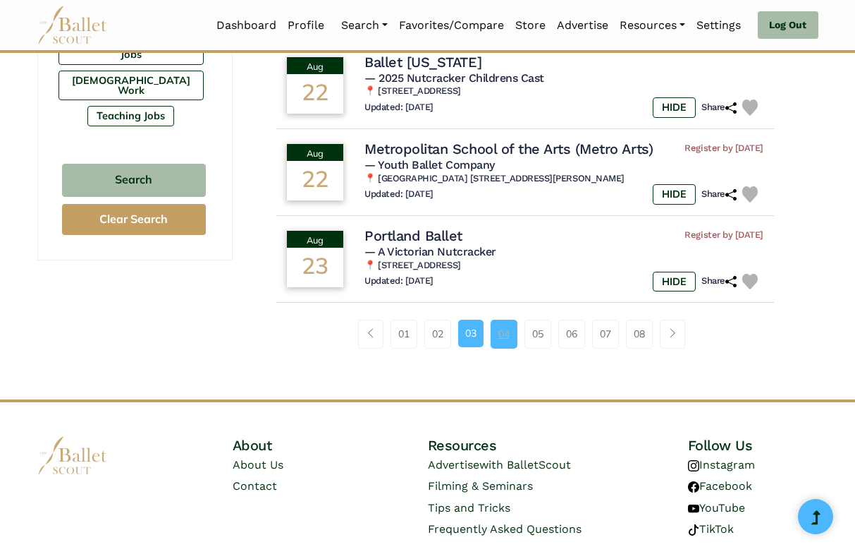
click at [505, 334] on link "04" at bounding box center [504, 333] width 27 height 28
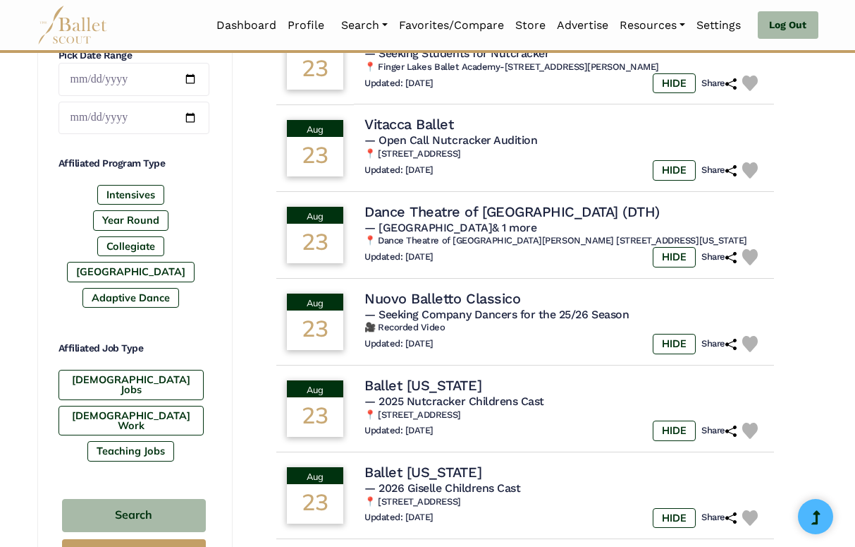
scroll to position [611, 0]
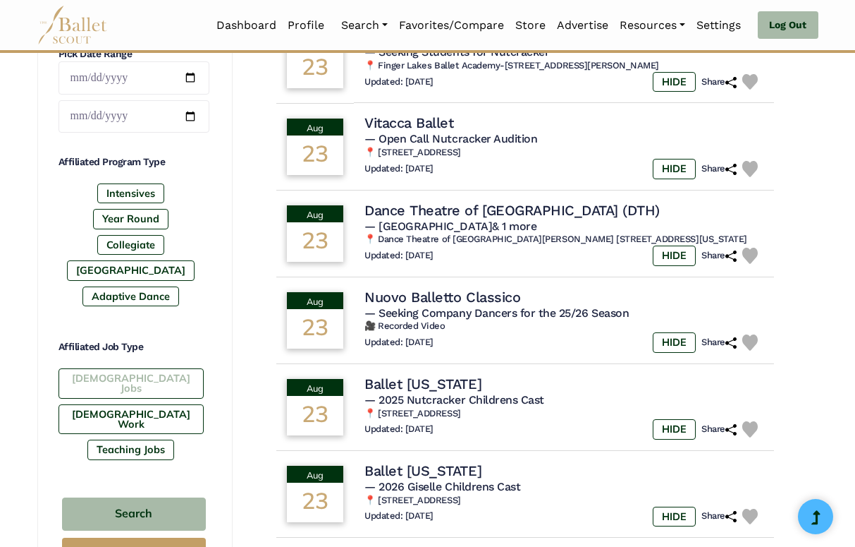
click at [163, 377] on label "[DEMOGRAPHIC_DATA] Jobs" at bounding box center [131, 383] width 145 height 30
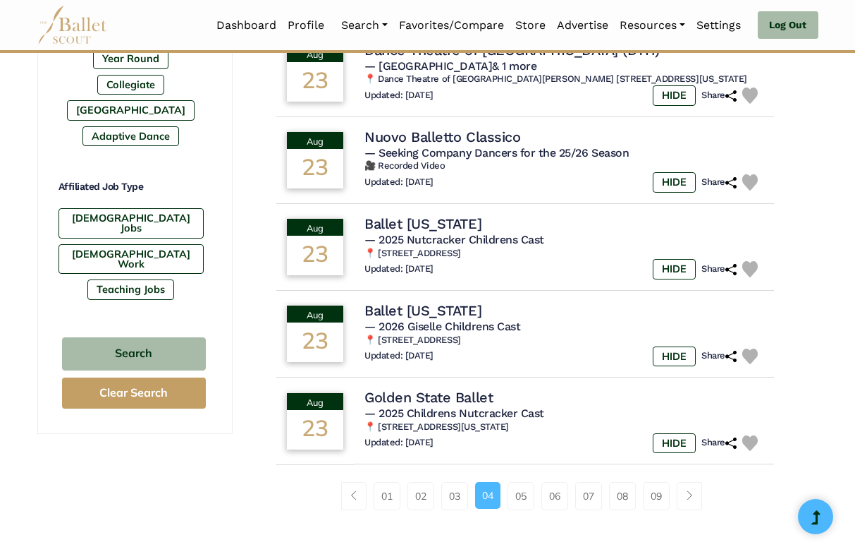
scroll to position [772, 0]
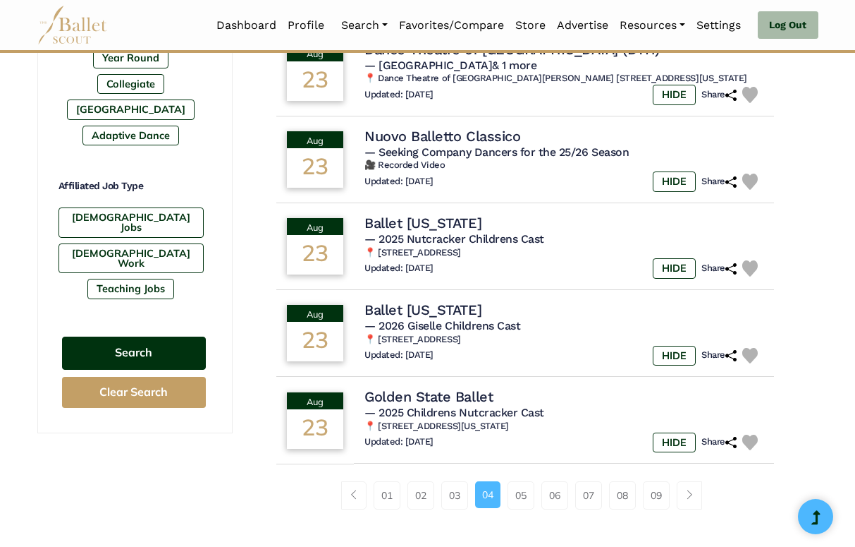
click at [193, 336] on button "Search" at bounding box center [134, 352] width 144 height 33
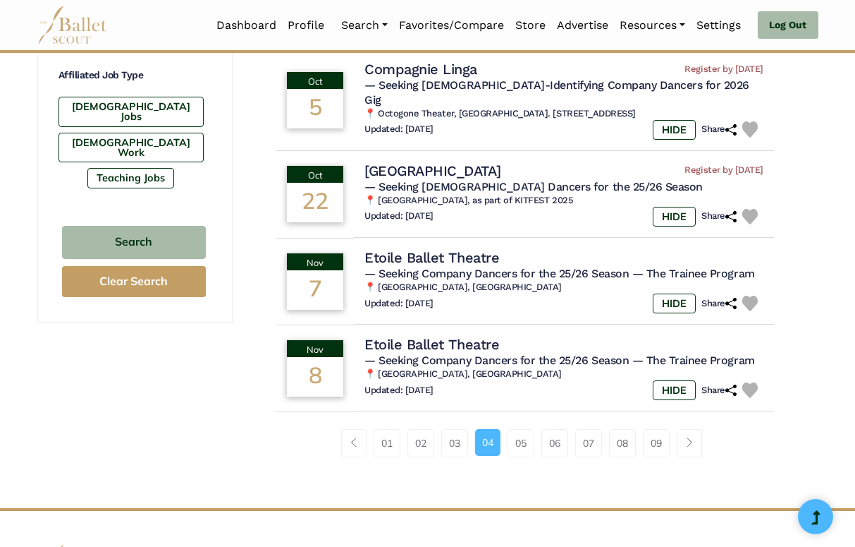
scroll to position [885, 0]
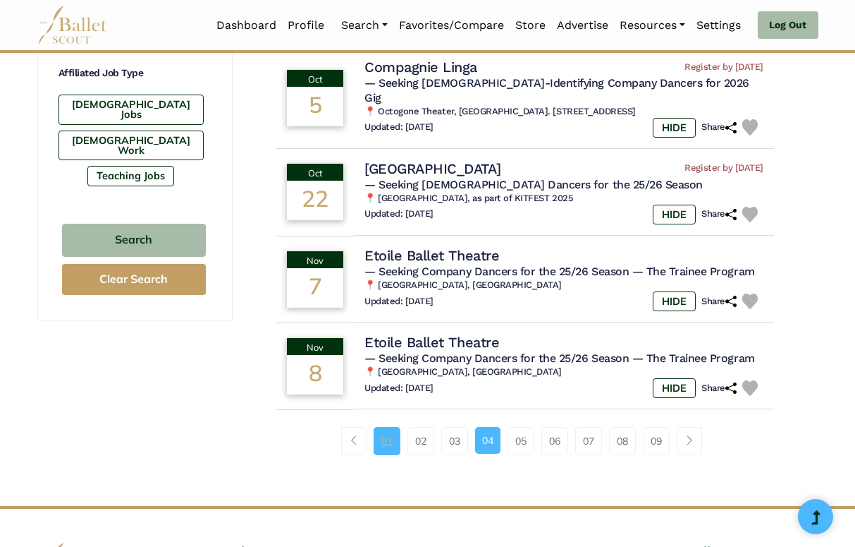
click at [391, 427] on link "01" at bounding box center [387, 441] width 27 height 28
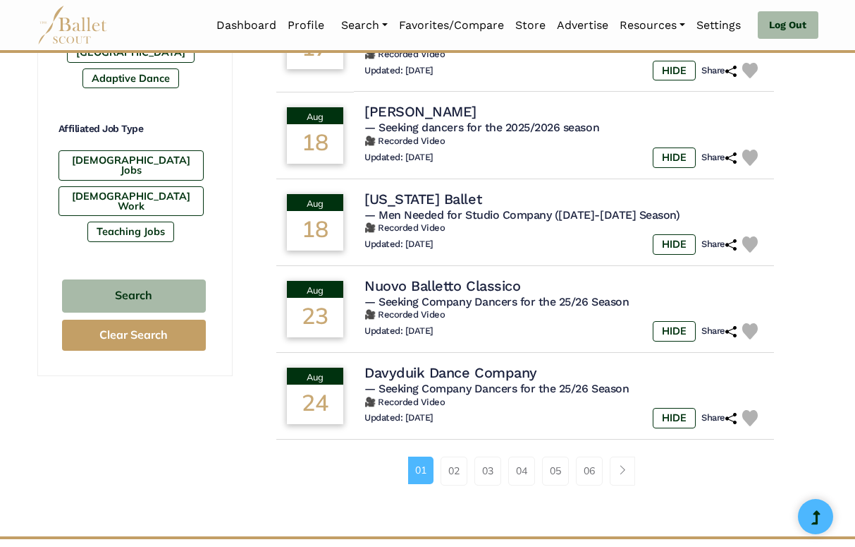
scroll to position [831, 0]
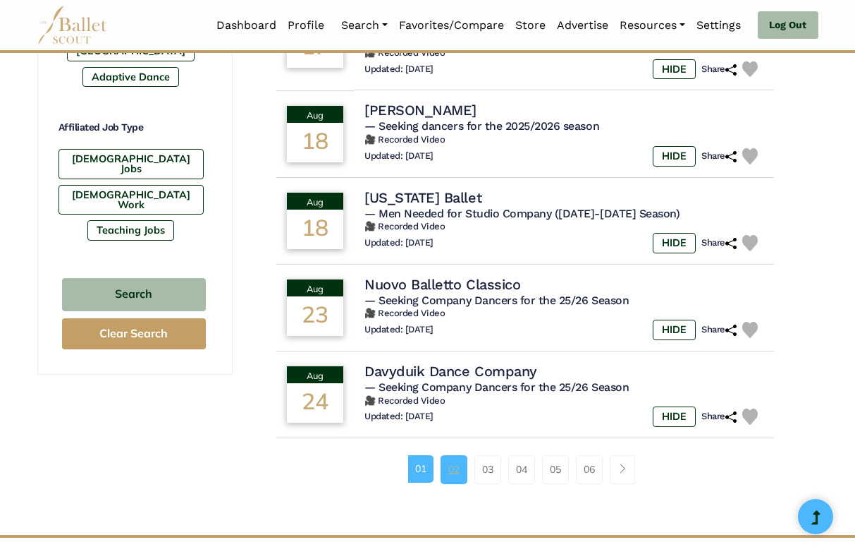
click at [447, 455] on link "02" at bounding box center [454, 469] width 27 height 28
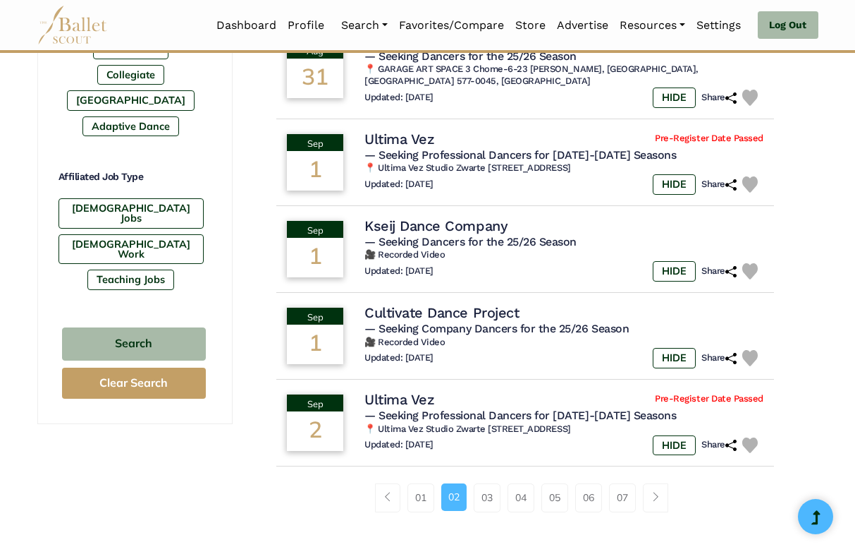
scroll to position [784, 0]
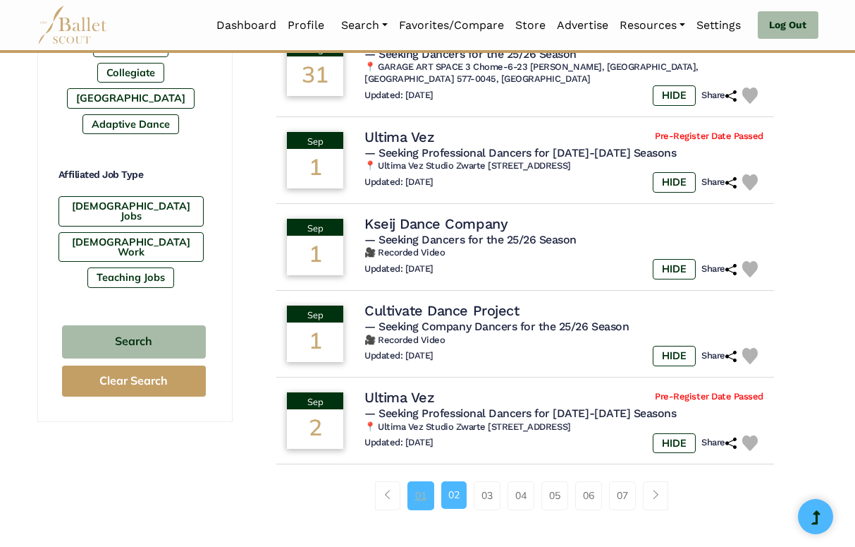
click at [425, 498] on link "01" at bounding box center [421, 495] width 27 height 28
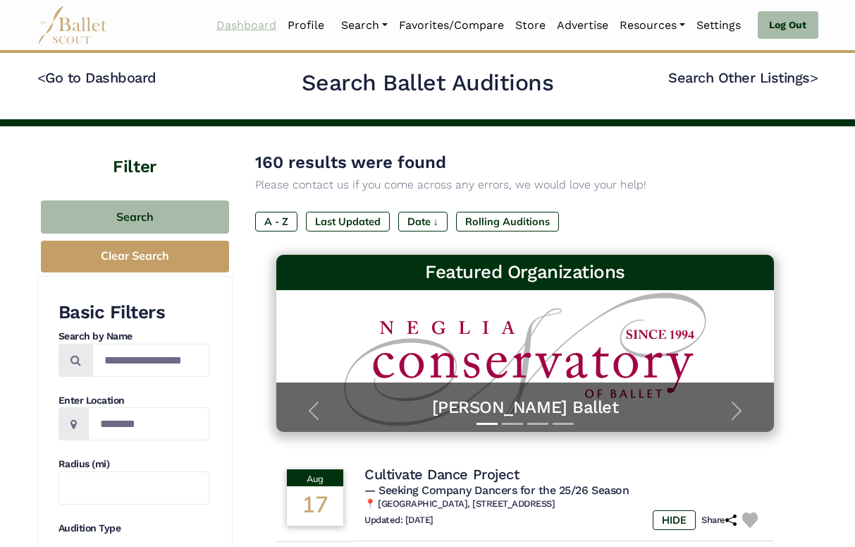
click at [241, 22] on link "Dashboard" at bounding box center [246, 26] width 71 height 30
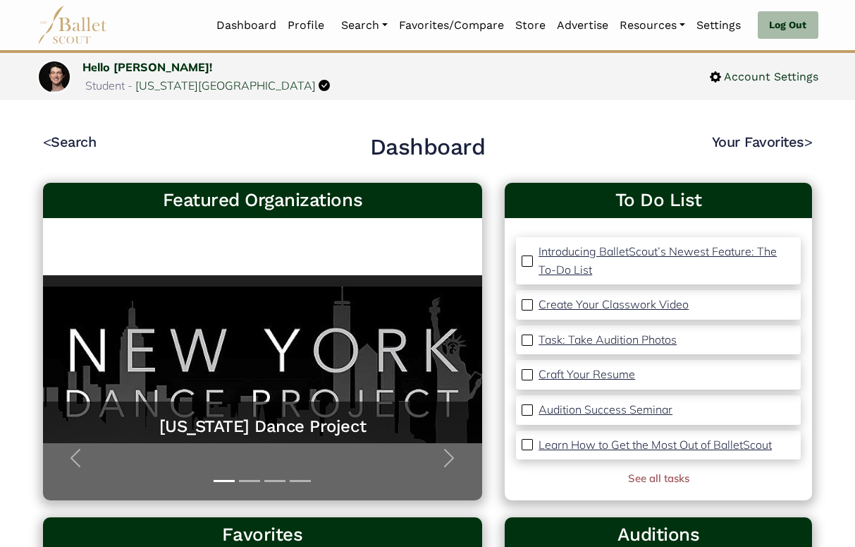
click at [525, 260] on img at bounding box center [527, 260] width 11 height 11
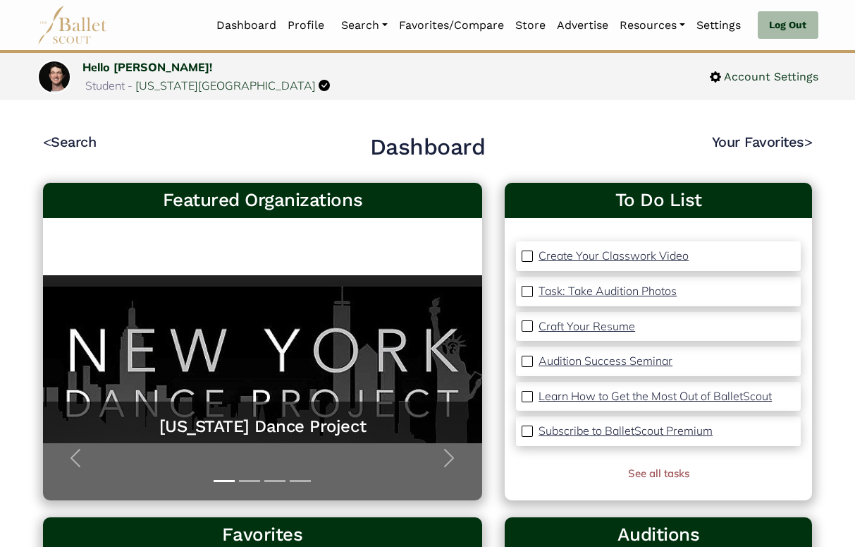
click at [527, 428] on img at bounding box center [527, 430] width 11 height 11
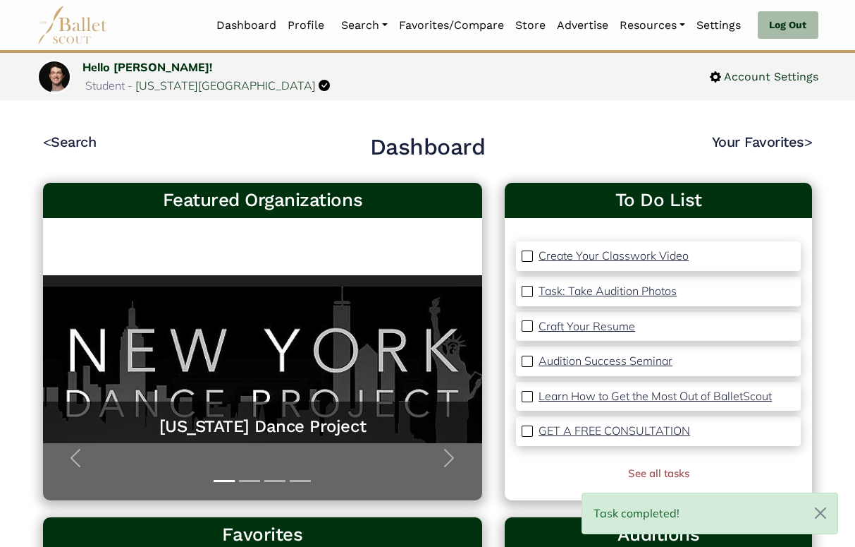
click at [525, 398] on img at bounding box center [527, 396] width 11 height 11
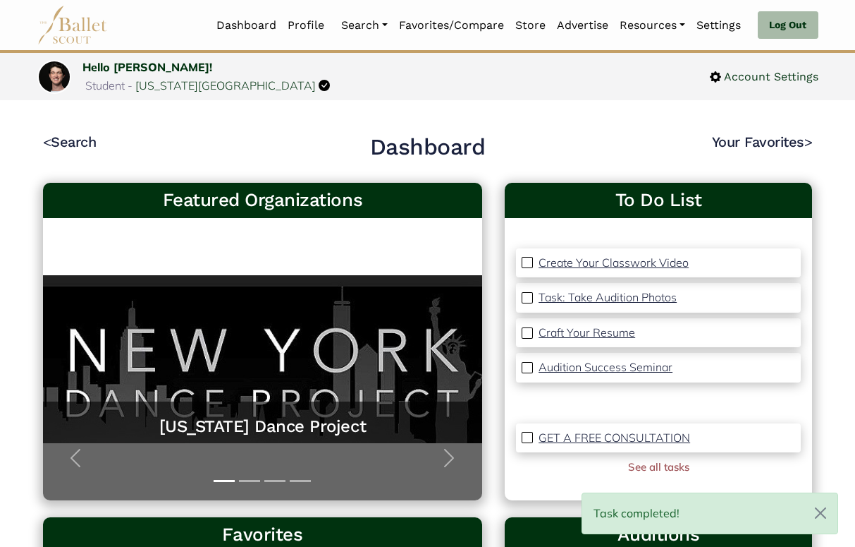
click at [528, 392] on div "Create Your Classwork Video Task: Take Audition Photos Craft Your Resume Auditi…" at bounding box center [658, 351] width 285 height 216
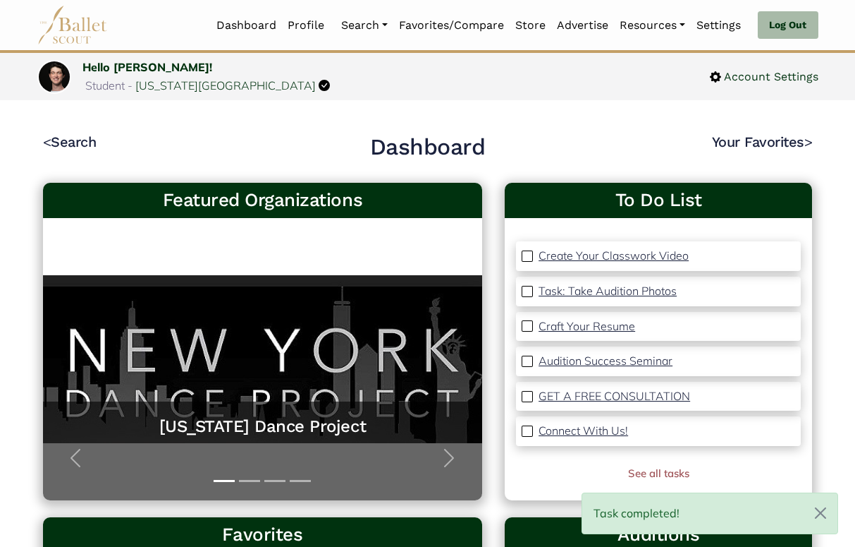
click at [528, 392] on img at bounding box center [527, 396] width 11 height 11
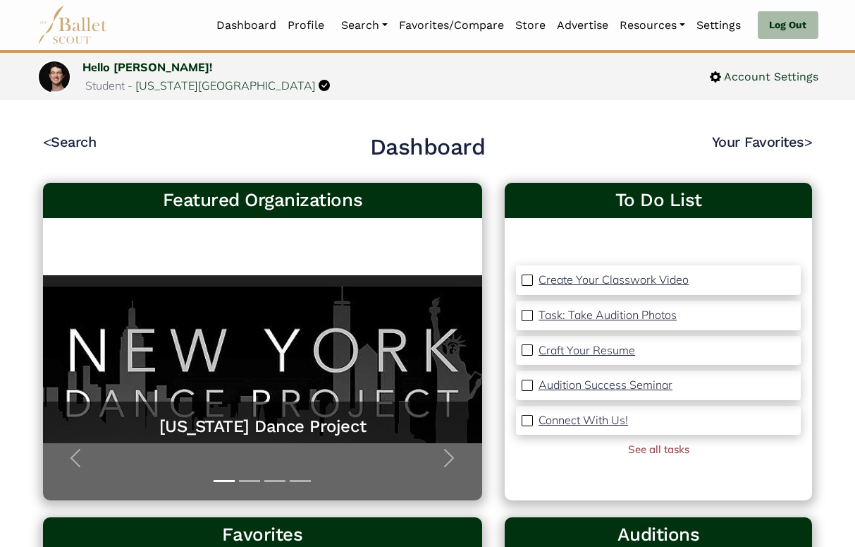
click at [530, 420] on img at bounding box center [527, 420] width 11 height 11
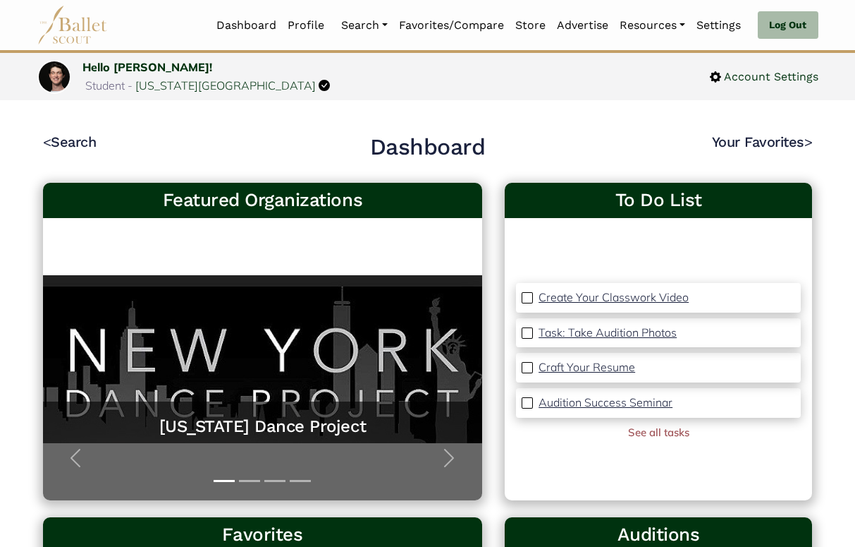
click at [598, 331] on p "Task: Take Audition Photos" at bounding box center [608, 332] width 138 height 14
click at [535, 25] on link "Store" at bounding box center [531, 26] width 42 height 30
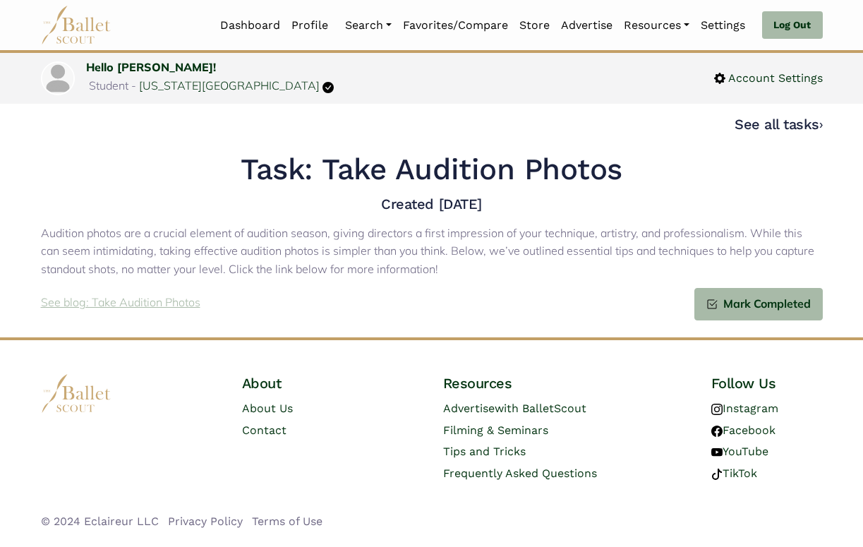
click at [176, 298] on p "See blog: Take Audition Photos" at bounding box center [120, 302] width 159 height 18
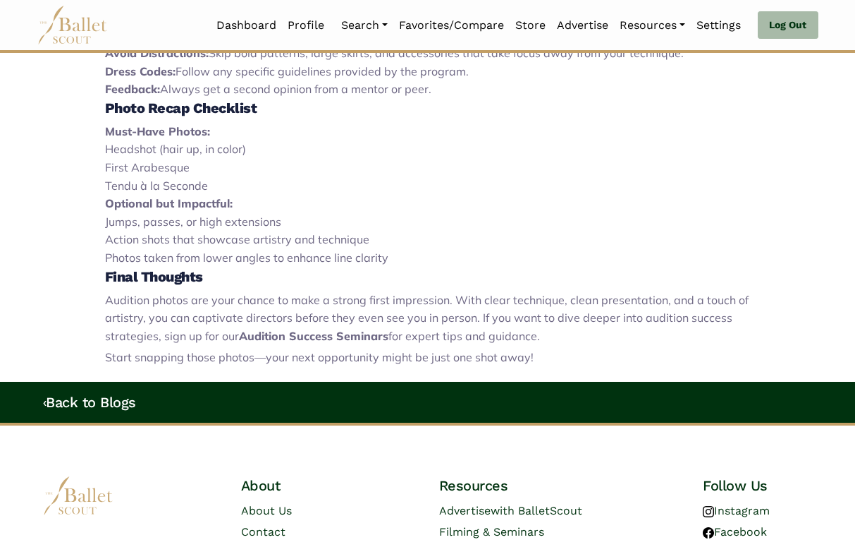
scroll to position [1152, 0]
